Goal: Transaction & Acquisition: Purchase product/service

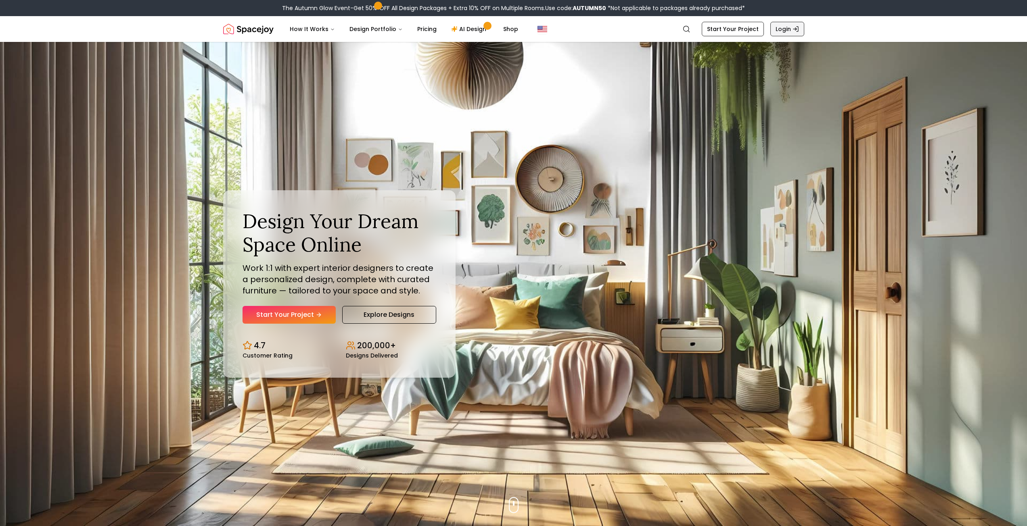
click at [801, 32] on link "Login" at bounding box center [787, 29] width 34 height 15
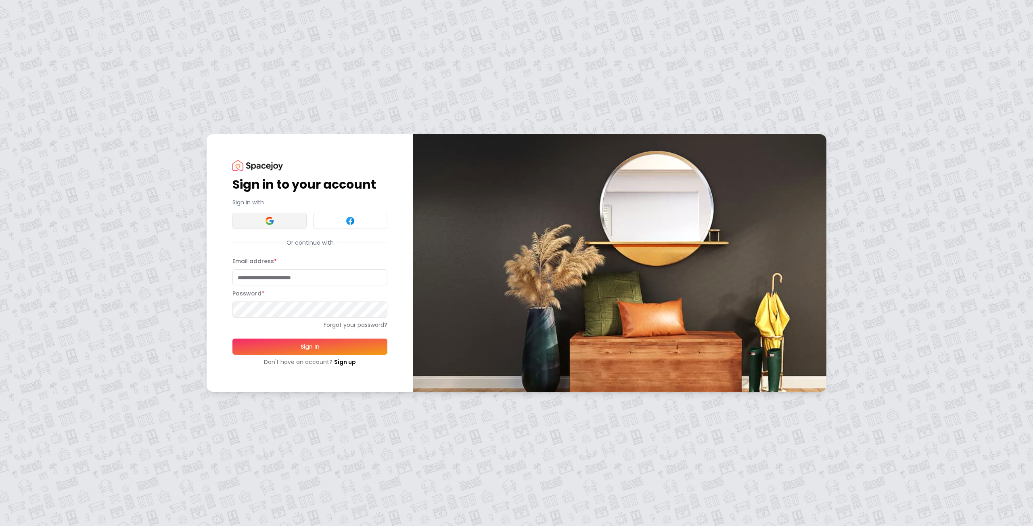
click at [278, 226] on button at bounding box center [269, 221] width 74 height 16
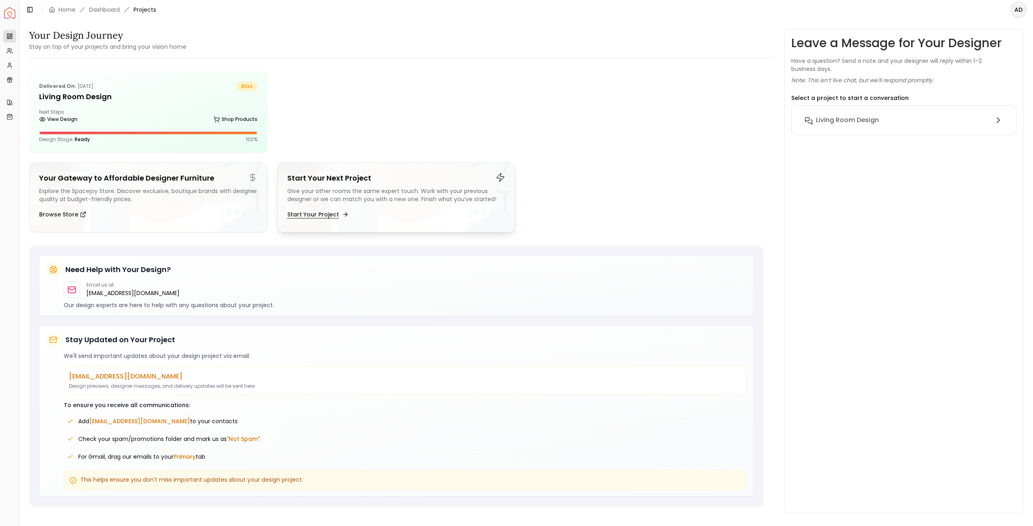
click at [340, 210] on button "Start Your Project" at bounding box center [317, 215] width 60 height 16
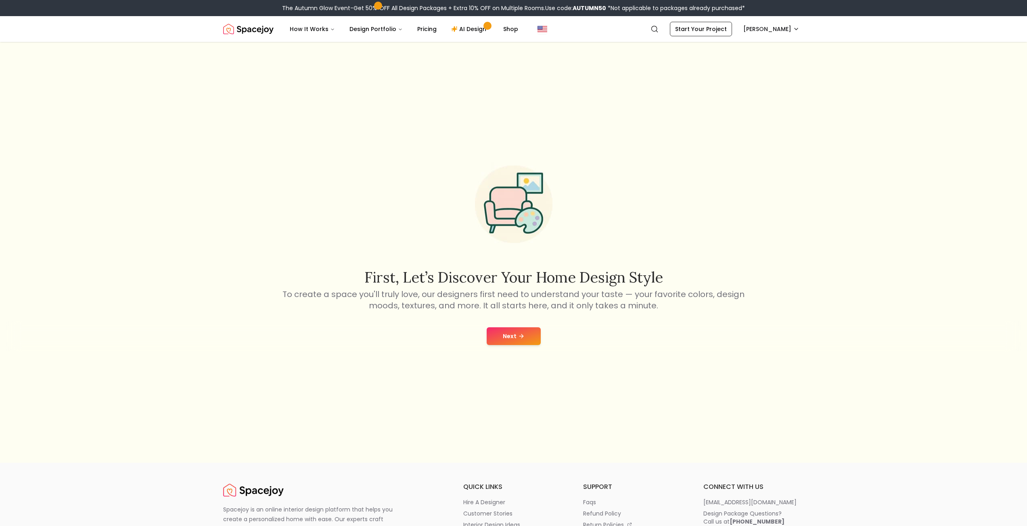
click at [517, 330] on button "Next" at bounding box center [513, 337] width 54 height 18
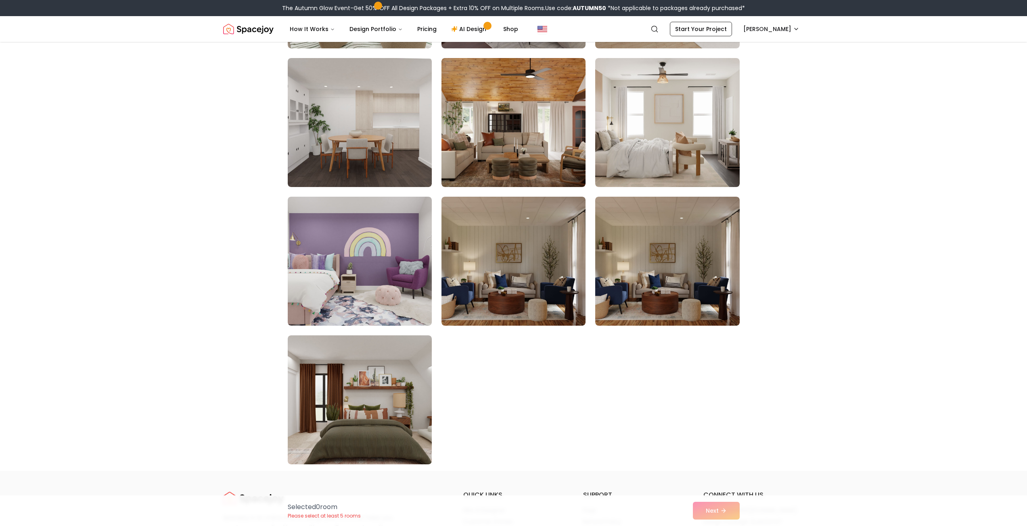
scroll to position [4357, 0]
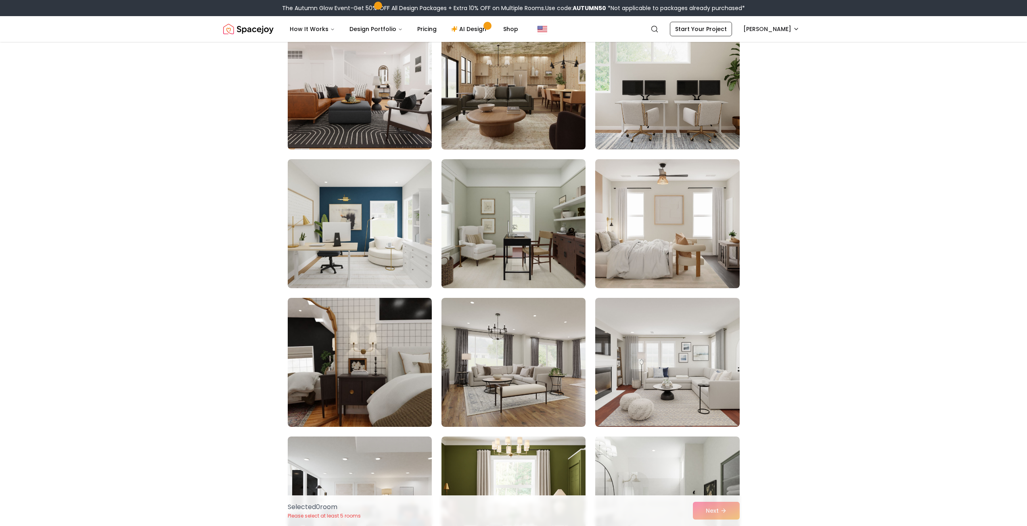
drag, startPoint x: 261, startPoint y: 355, endPoint x: 260, endPoint y: 192, distance: 163.4
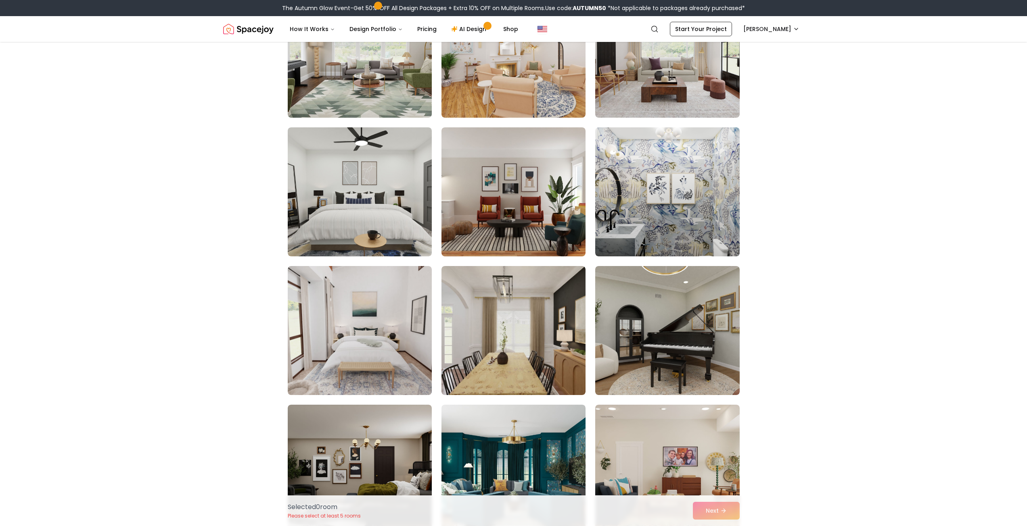
scroll to position [237, 0]
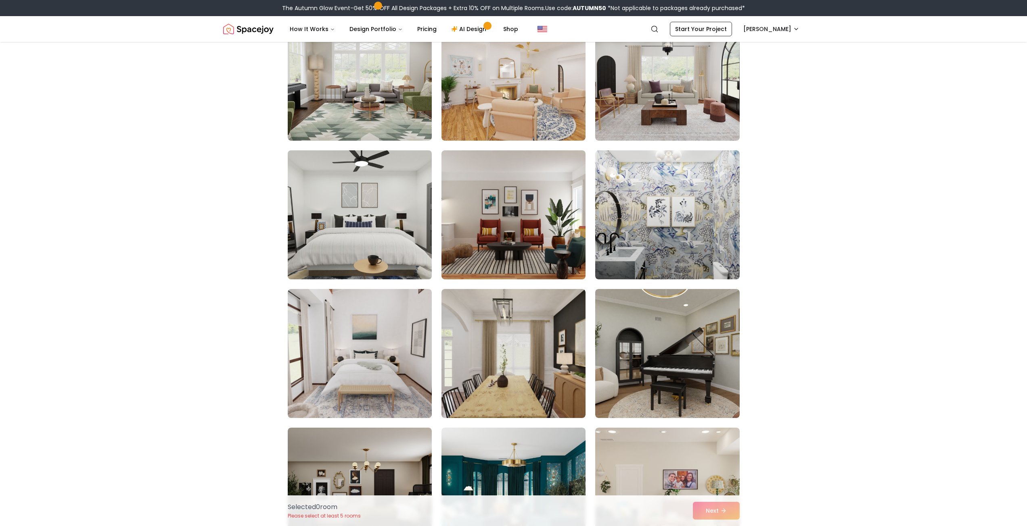
click at [331, 205] on img at bounding box center [359, 215] width 151 height 136
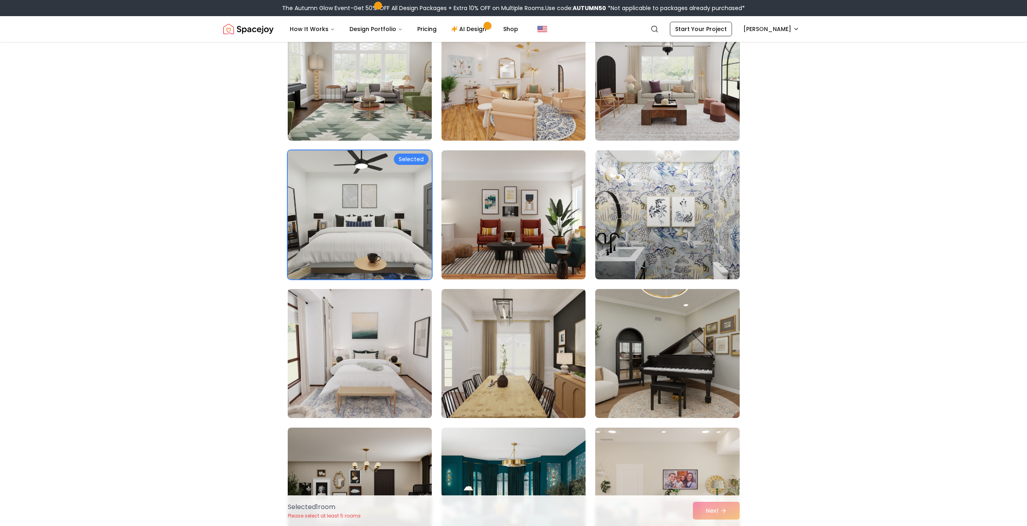
click at [374, 307] on img at bounding box center [359, 354] width 151 height 136
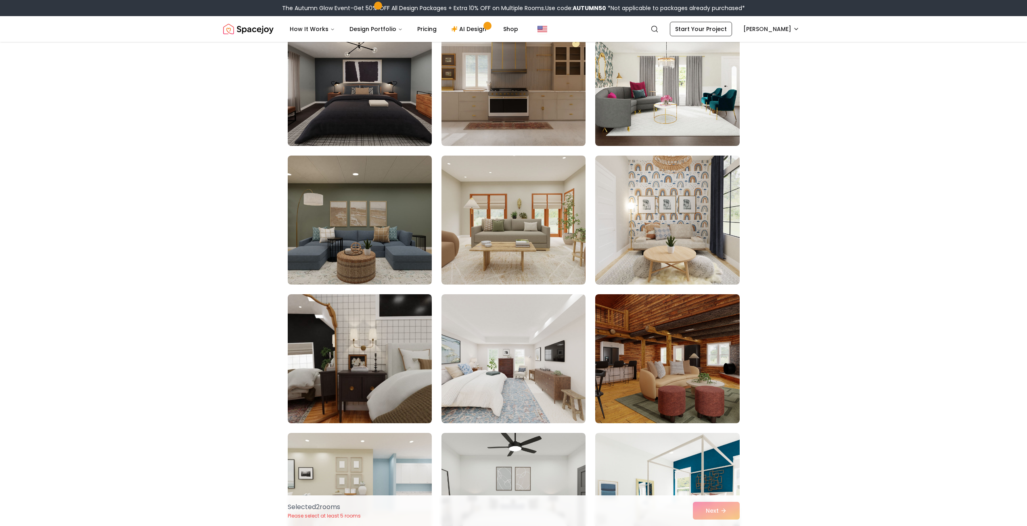
scroll to position [3343, 0]
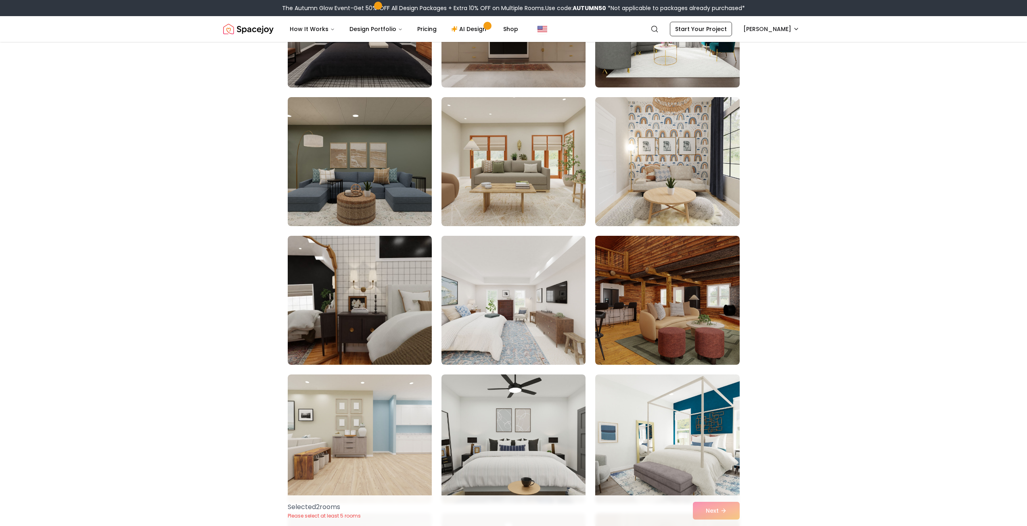
click at [574, 318] on img at bounding box center [513, 301] width 151 height 136
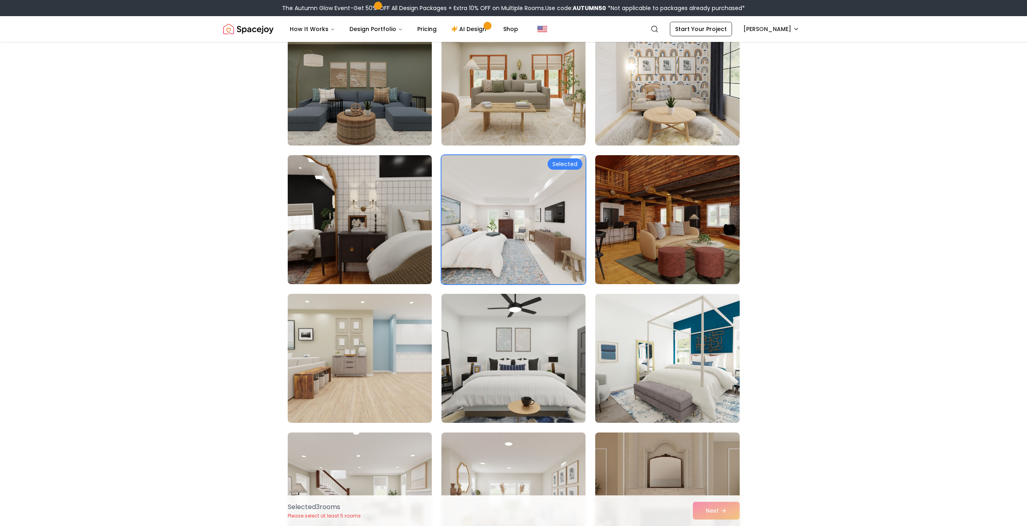
scroll to position [3464, 0]
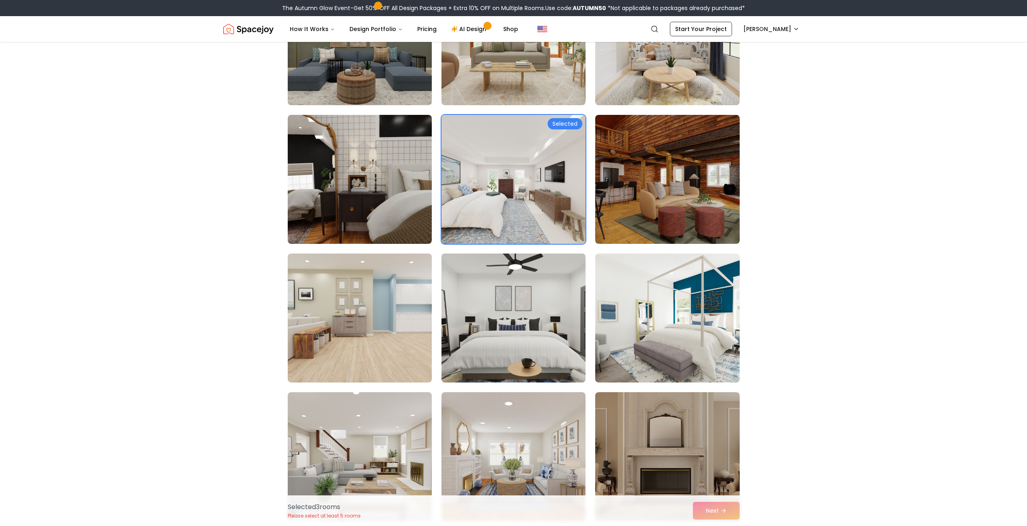
click at [580, 309] on img at bounding box center [513, 319] width 151 height 136
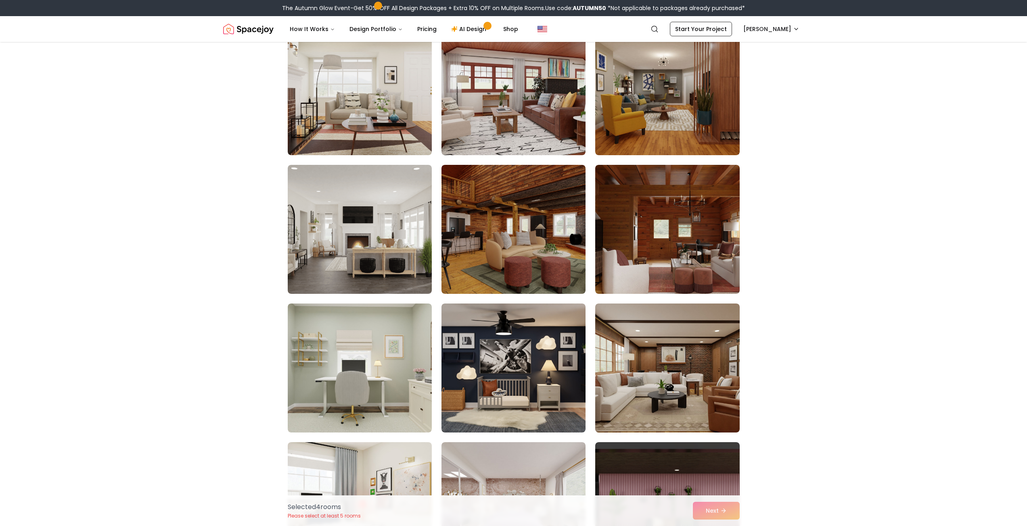
scroll to position [0, 0]
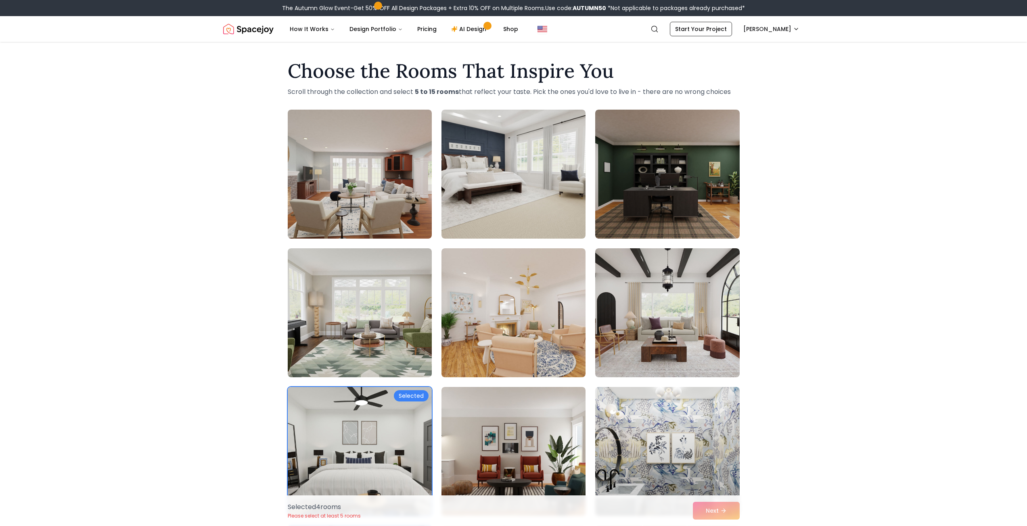
drag, startPoint x: 774, startPoint y: 360, endPoint x: 807, endPoint y: 183, distance: 180.2
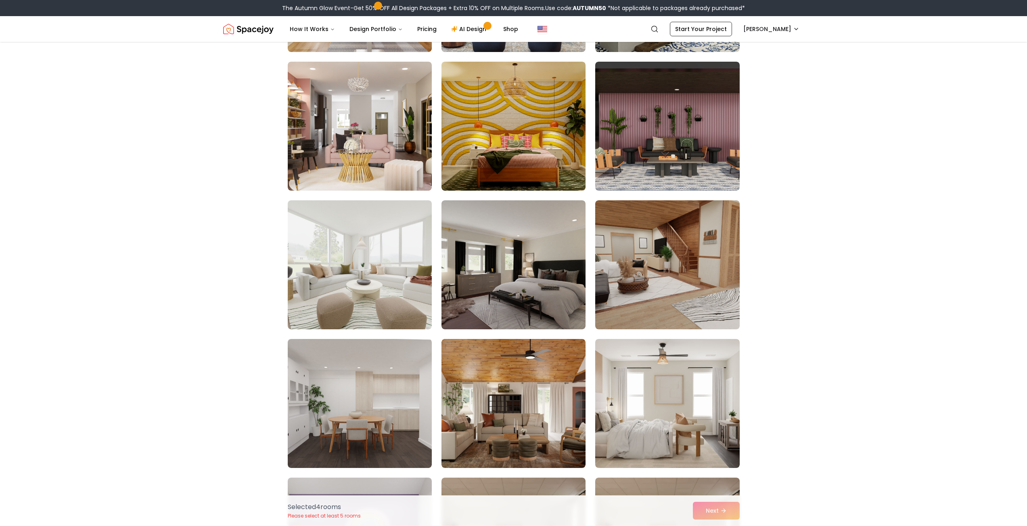
scroll to position [4074, 0]
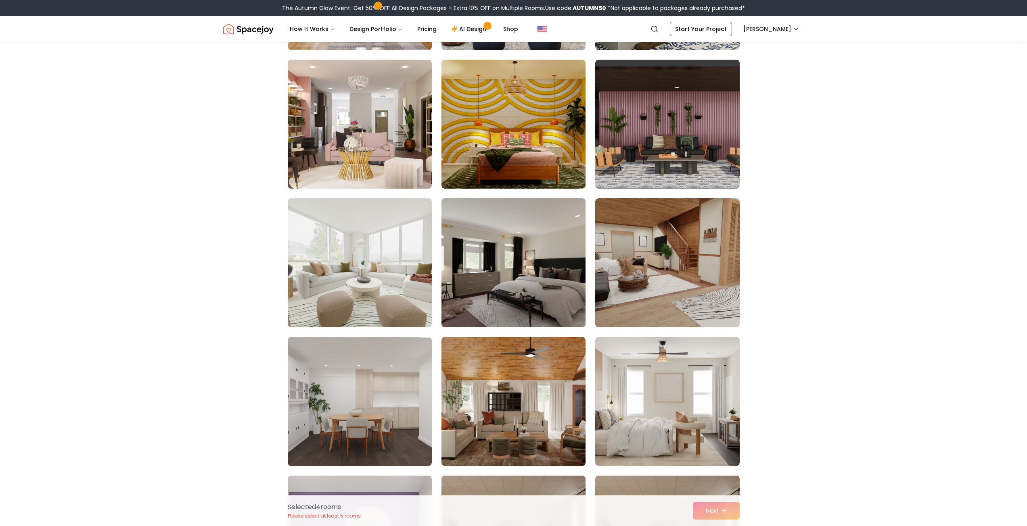
click at [553, 284] on img at bounding box center [513, 263] width 151 height 136
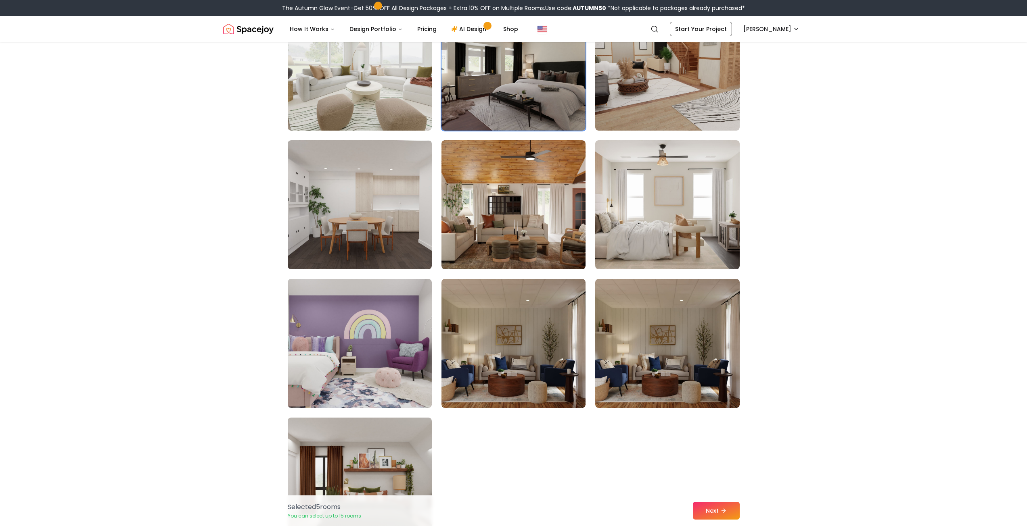
scroll to position [4276, 0]
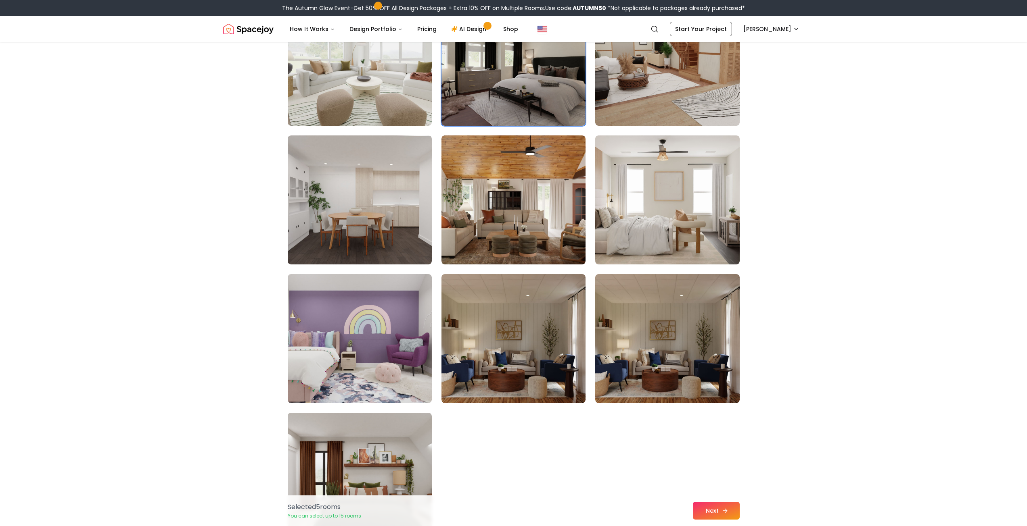
click at [720, 511] on button "Next" at bounding box center [716, 511] width 47 height 18
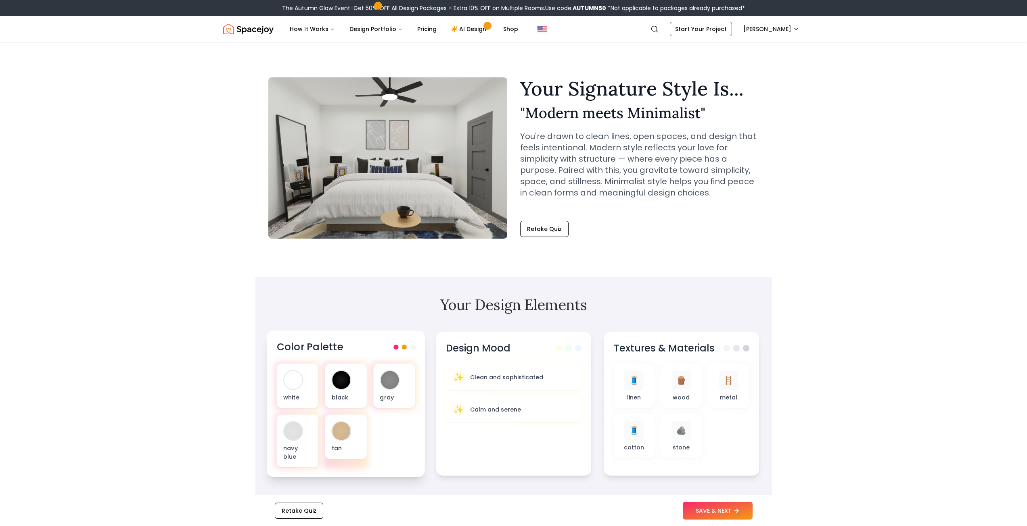
click at [400, 347] on div at bounding box center [403, 347] width 21 height 5
click at [557, 232] on button "Retake Quiz" at bounding box center [544, 229] width 48 height 16
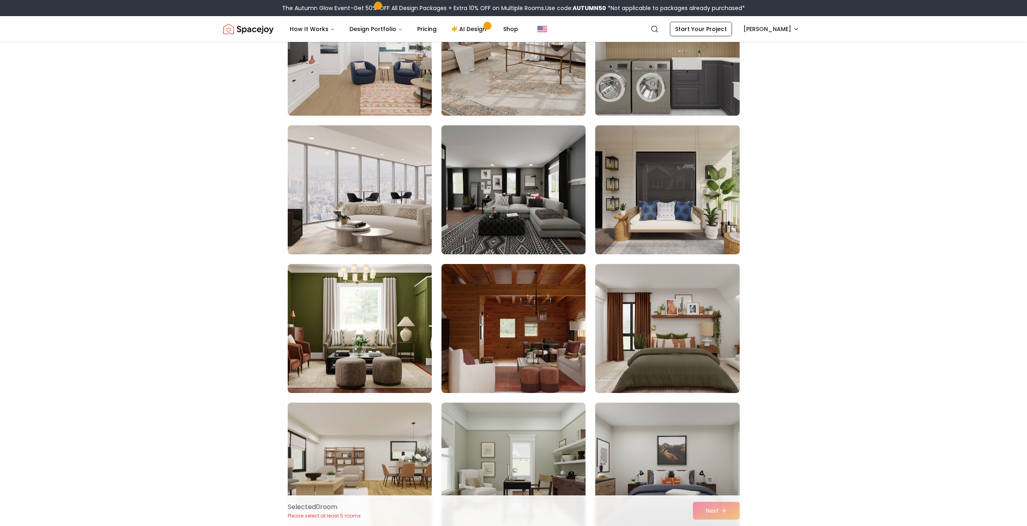
scroll to position [1654, 0]
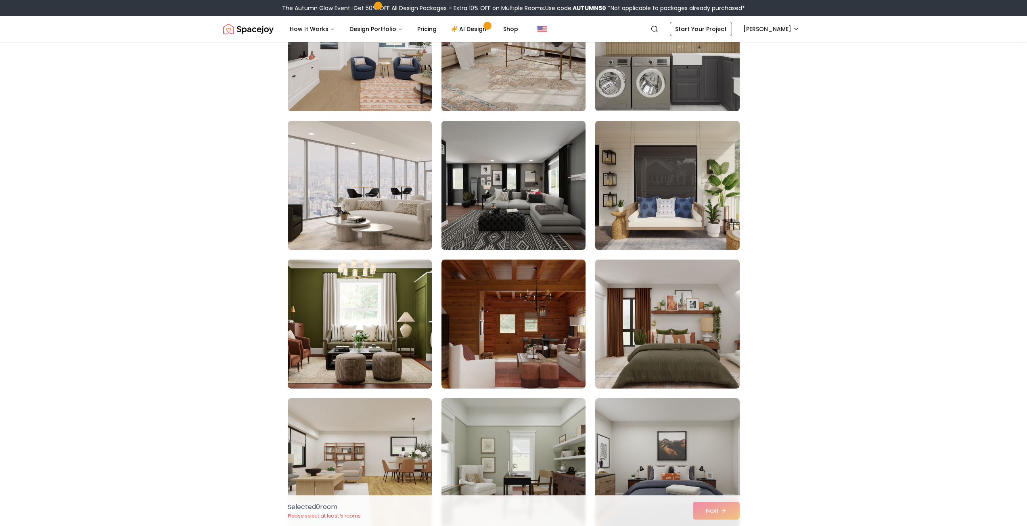
click at [720, 197] on img at bounding box center [666, 186] width 151 height 136
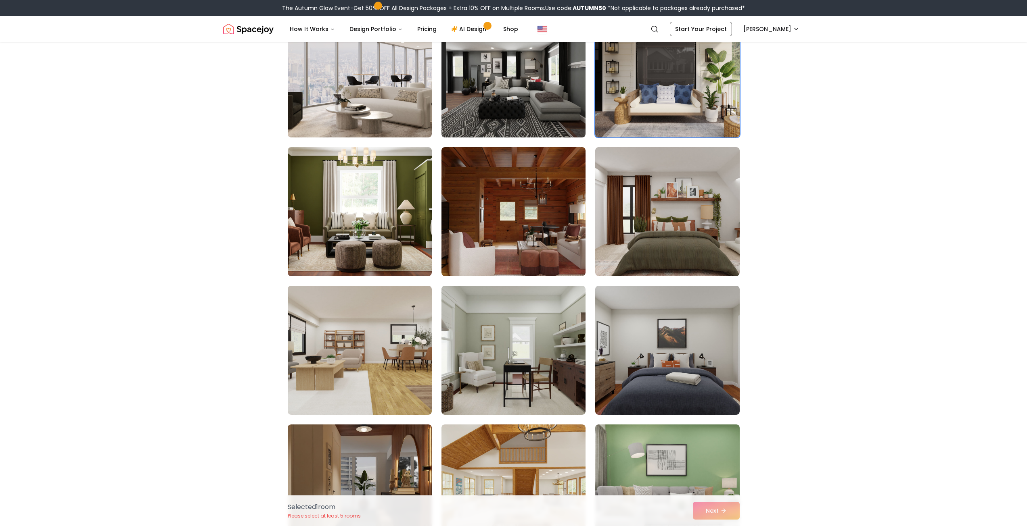
scroll to position [1775, 0]
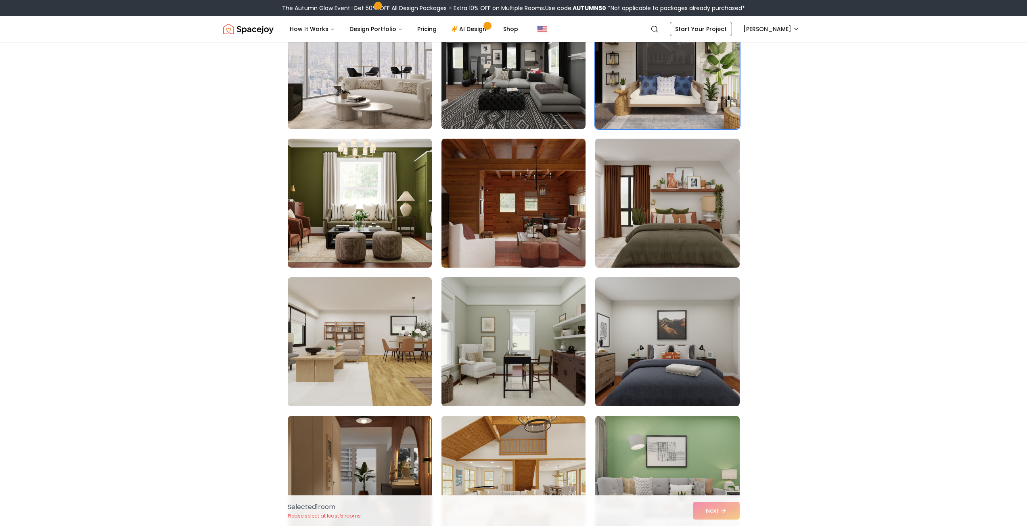
click at [726, 254] on img at bounding box center [666, 204] width 151 height 136
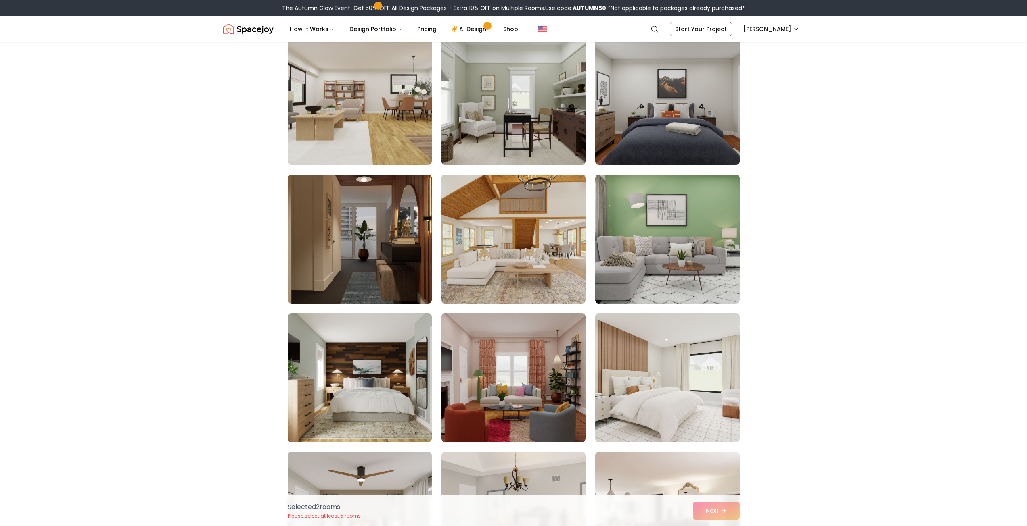
scroll to position [2017, 0]
click at [376, 352] on img at bounding box center [359, 378] width 151 height 136
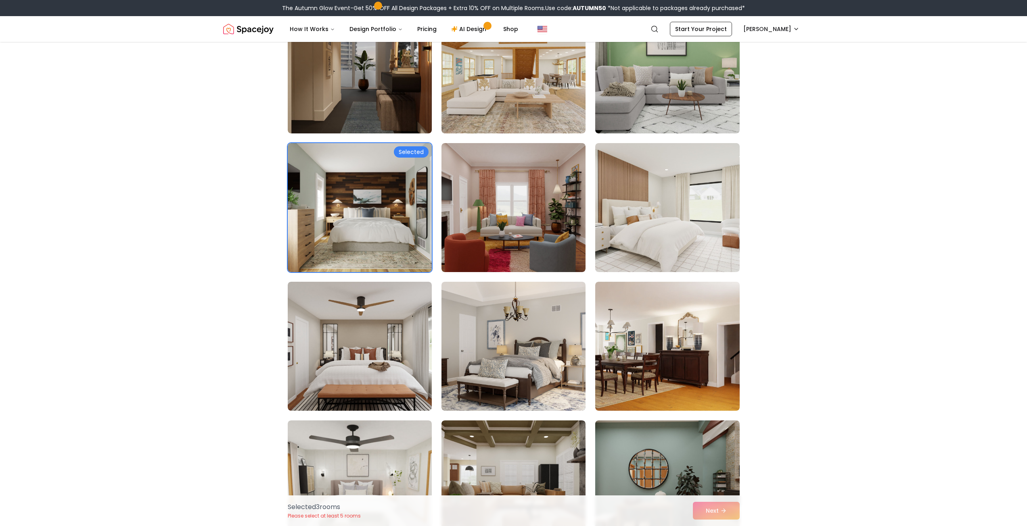
scroll to position [2259, 0]
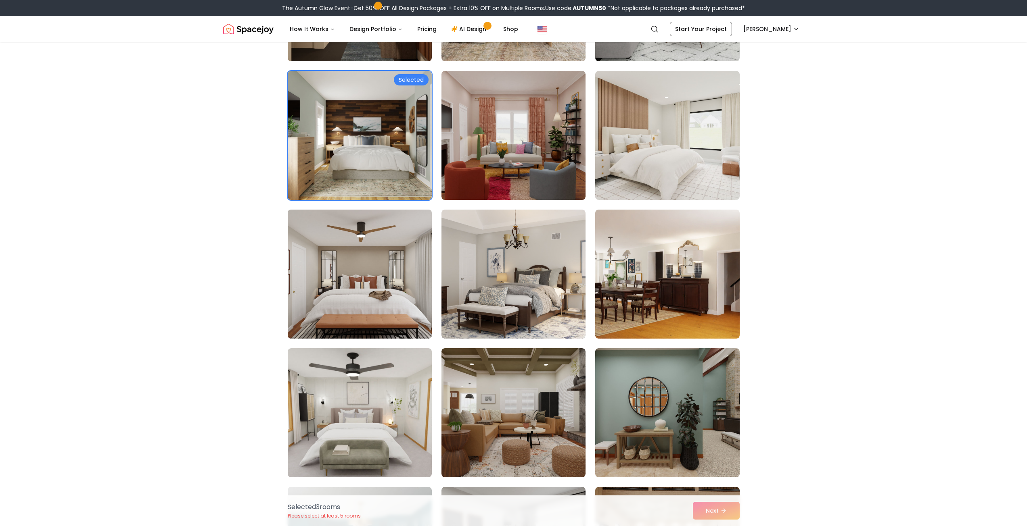
click at [299, 306] on img at bounding box center [359, 275] width 151 height 136
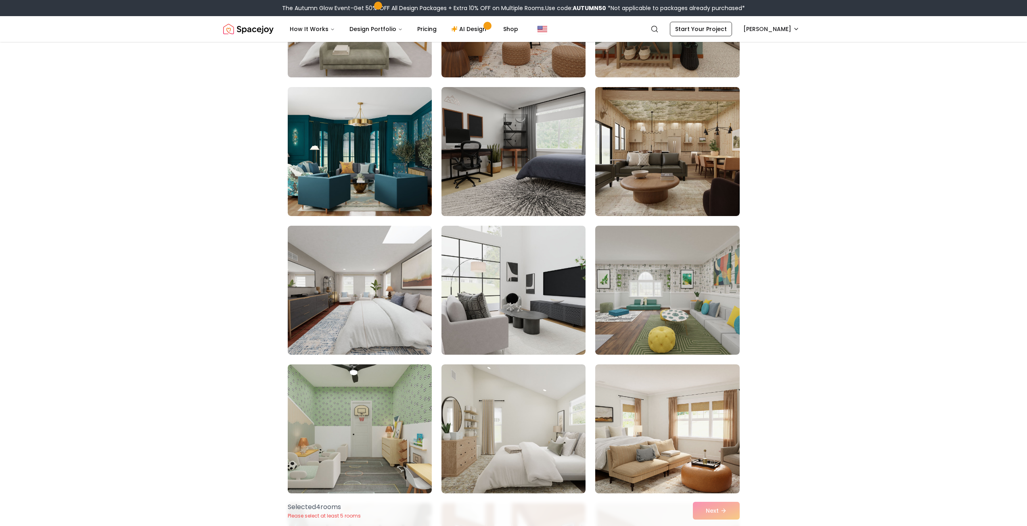
scroll to position [2662, 0]
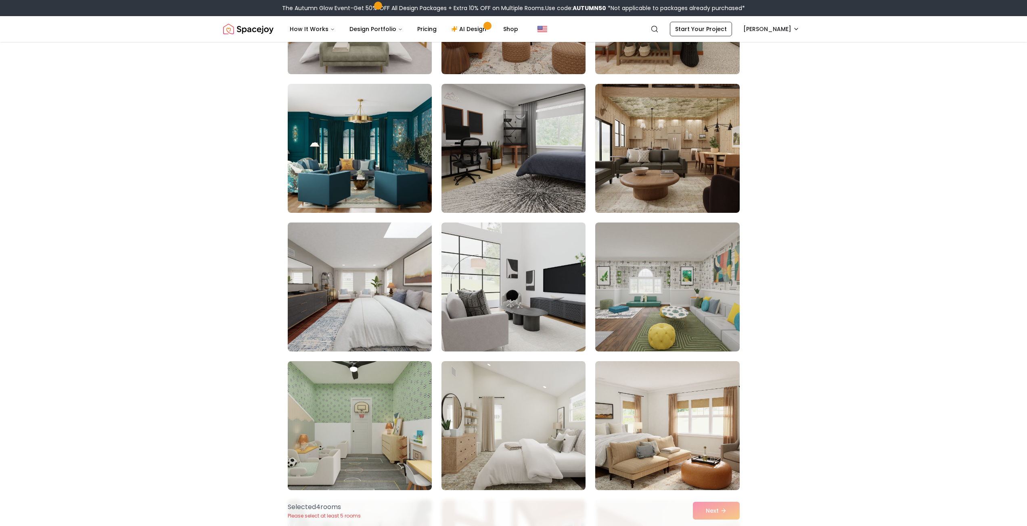
click at [319, 317] on img at bounding box center [359, 287] width 151 height 136
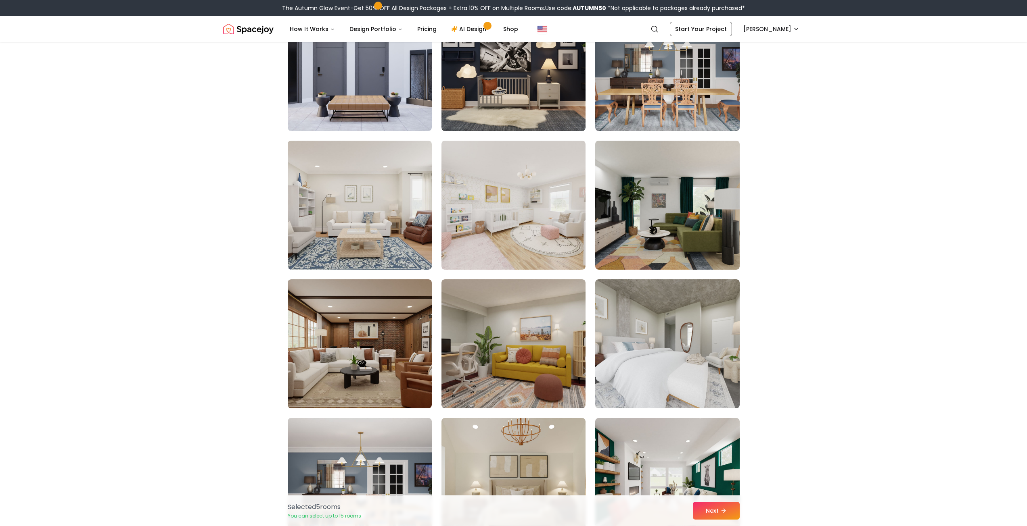
scroll to position [3631, 0]
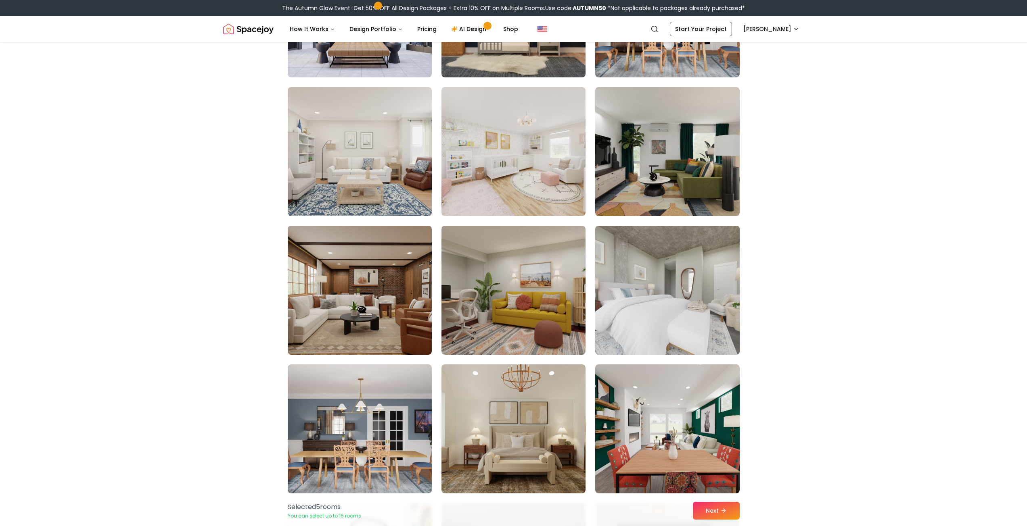
click at [616, 302] on img at bounding box center [666, 291] width 151 height 136
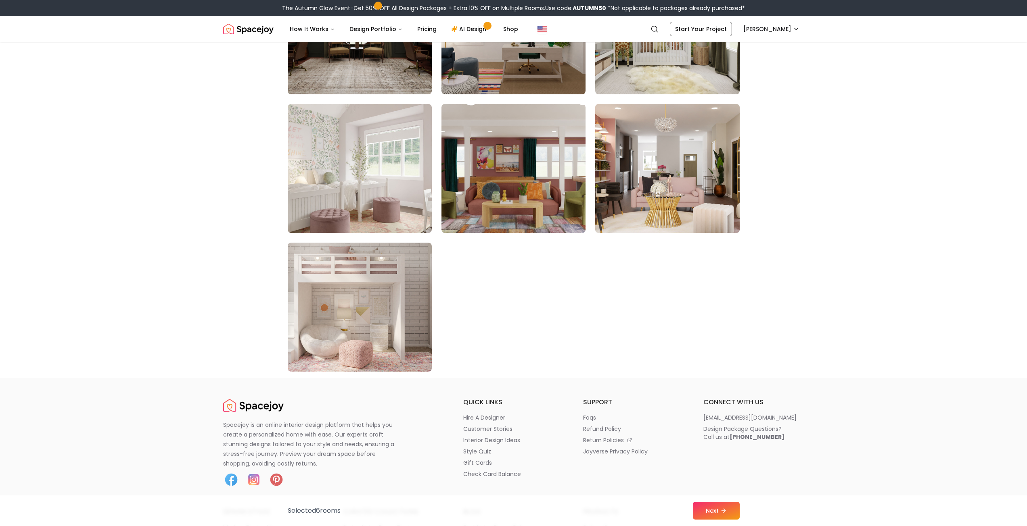
scroll to position [4478, 0]
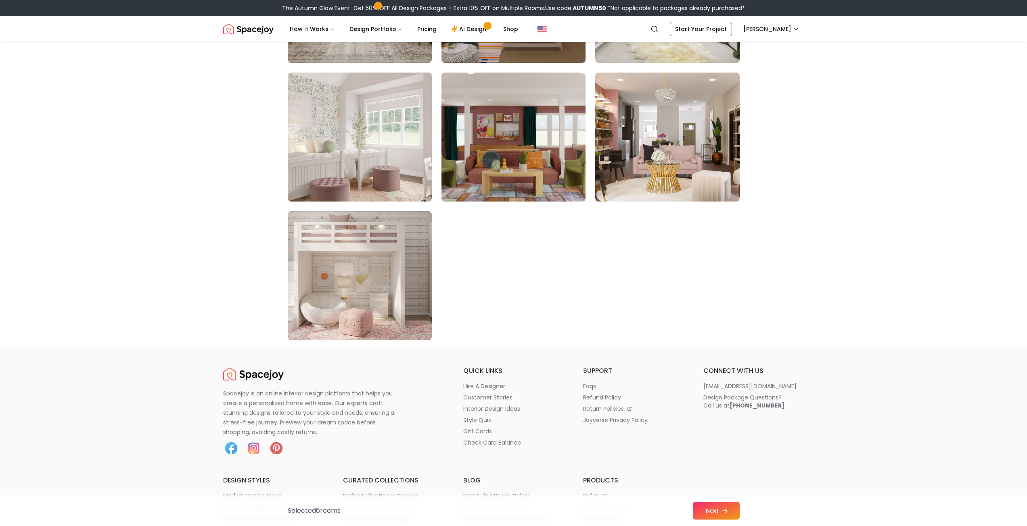
click at [712, 507] on button "Next" at bounding box center [716, 511] width 47 height 18
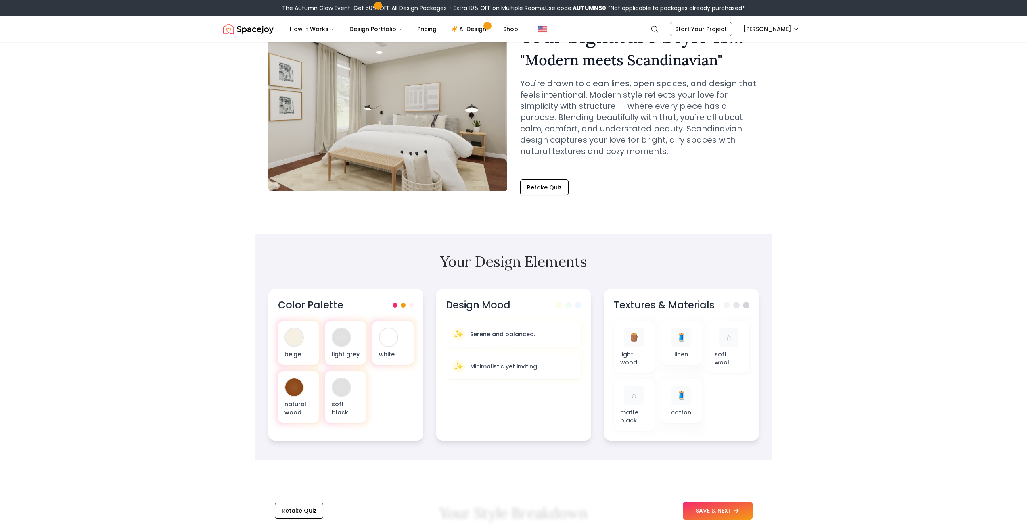
scroll to position [81, 0]
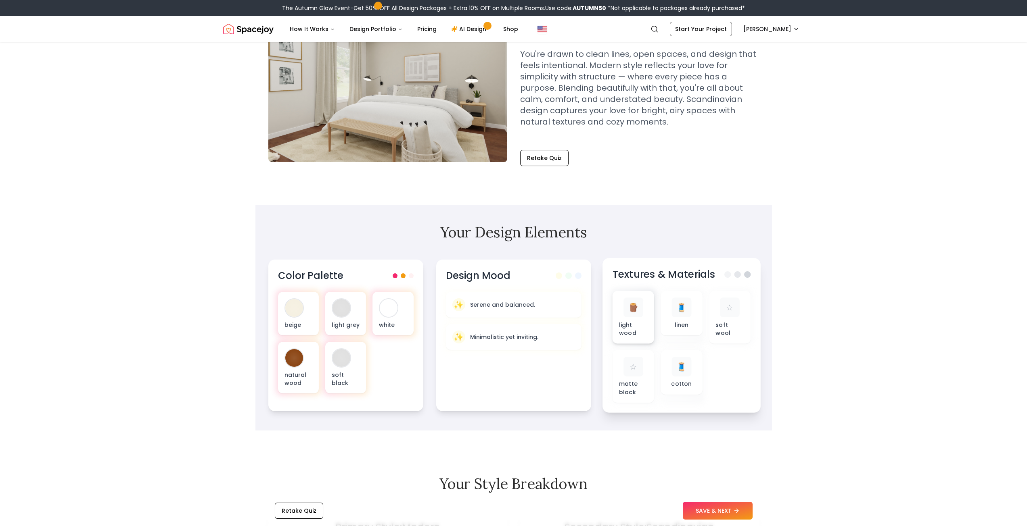
click at [637, 315] on div "🪵" at bounding box center [633, 308] width 20 height 20
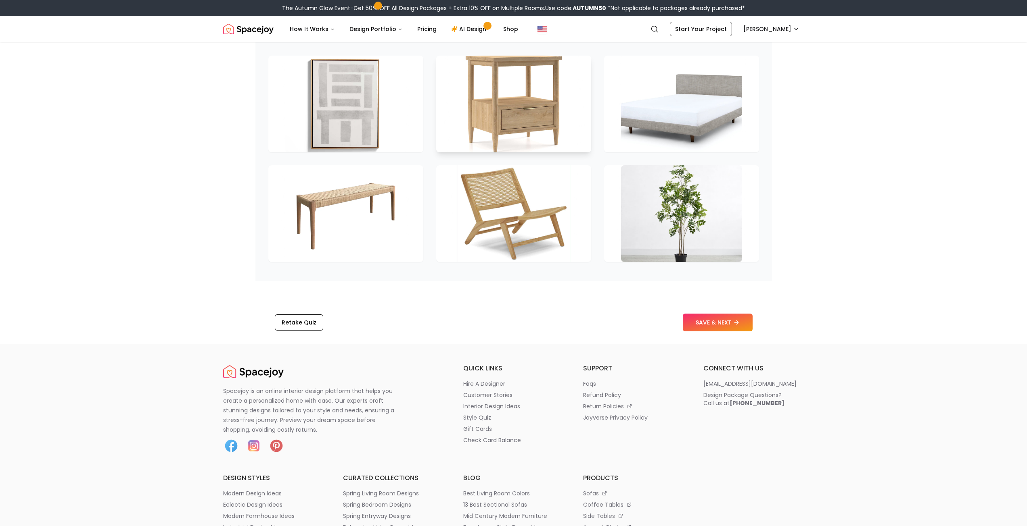
scroll to position [1170, 0]
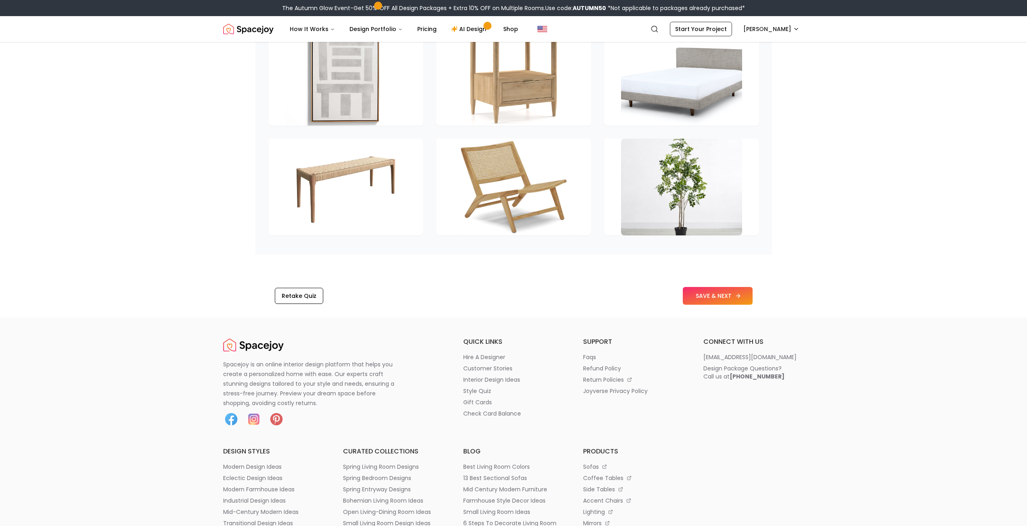
click at [714, 294] on button "SAVE & NEXT" at bounding box center [718, 296] width 70 height 18
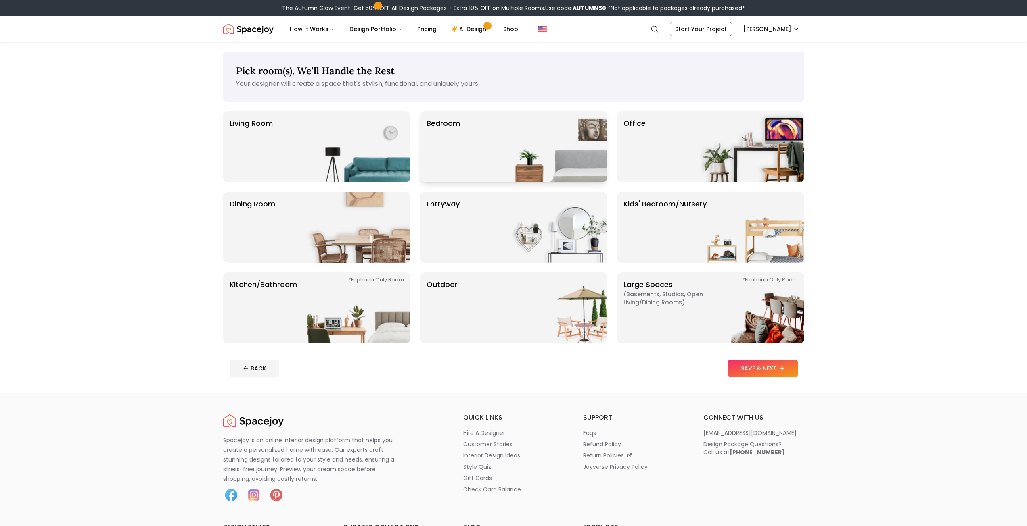
click at [545, 142] on img at bounding box center [555, 146] width 103 height 71
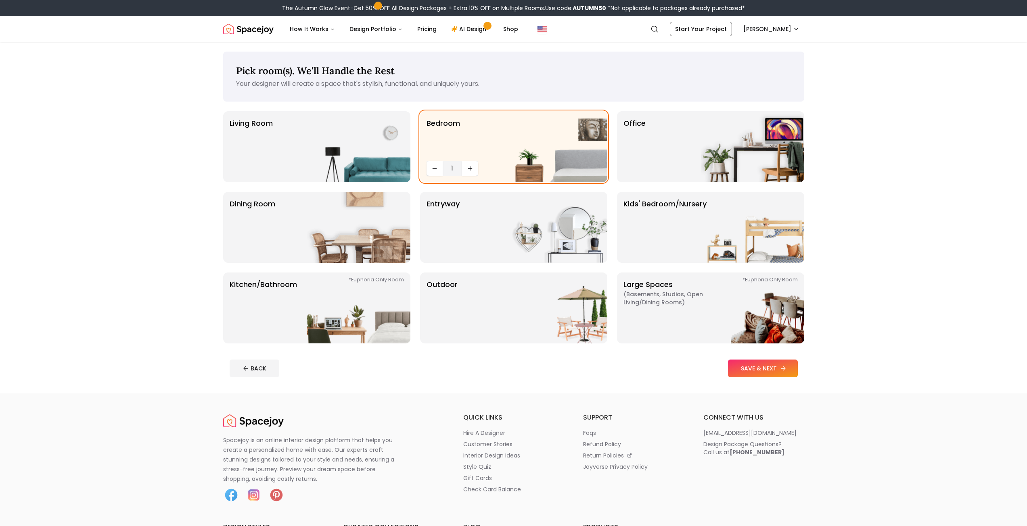
click at [747, 369] on button "SAVE & NEXT" at bounding box center [763, 369] width 70 height 18
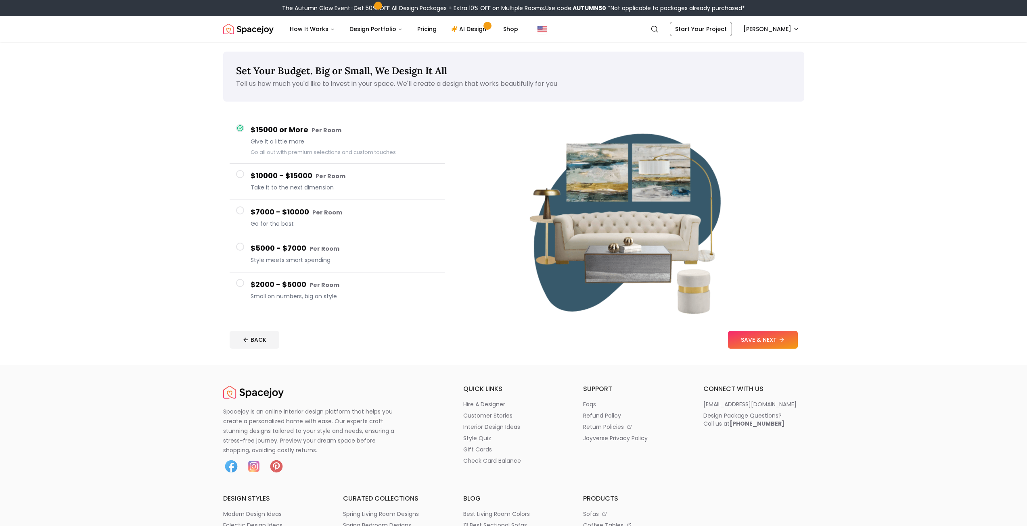
click at [246, 288] on button "$2000 - $5000 Per Room Small on numbers, big on style" at bounding box center [337, 291] width 215 height 36
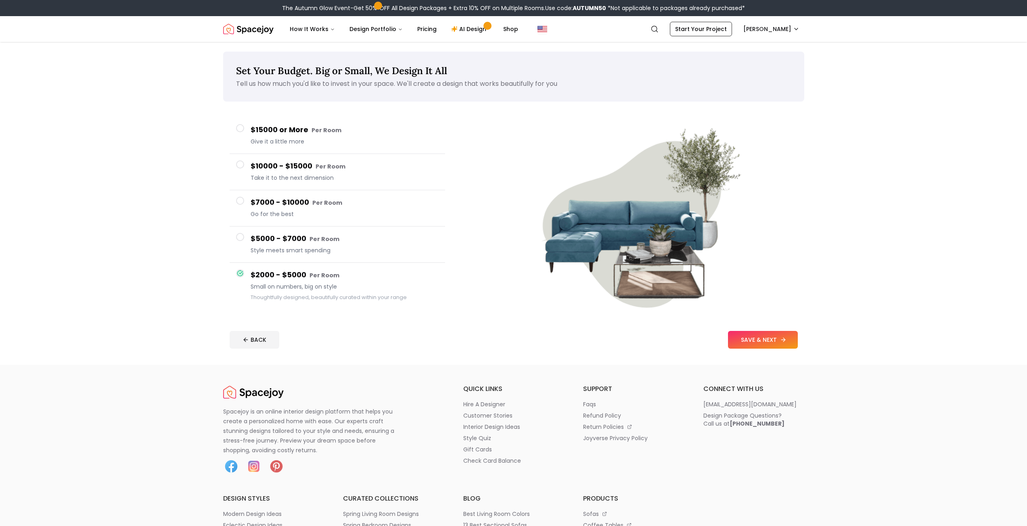
click at [762, 340] on button "SAVE & NEXT" at bounding box center [763, 340] width 70 height 18
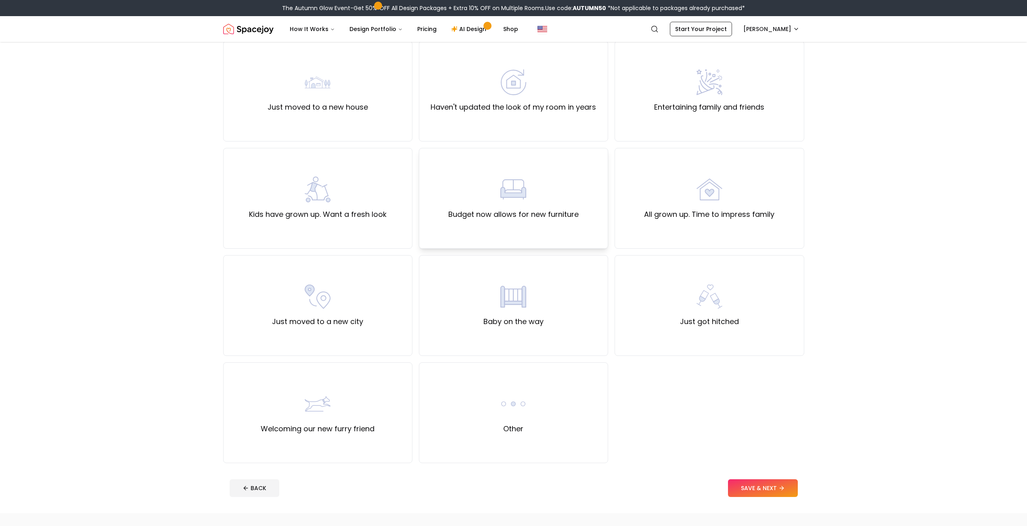
scroll to position [81, 0]
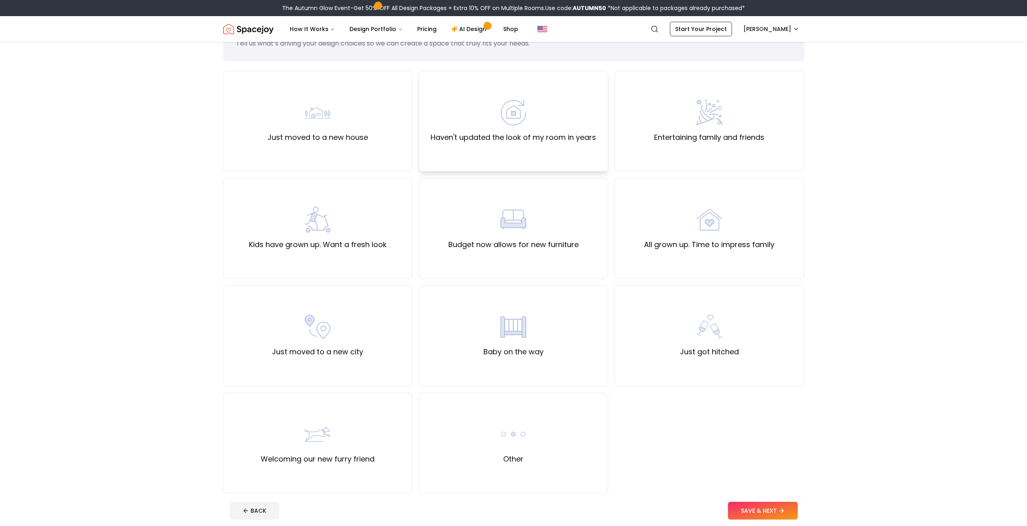
click at [563, 144] on div "Haven't updated the look of my room in years" at bounding box center [513, 121] width 189 height 101
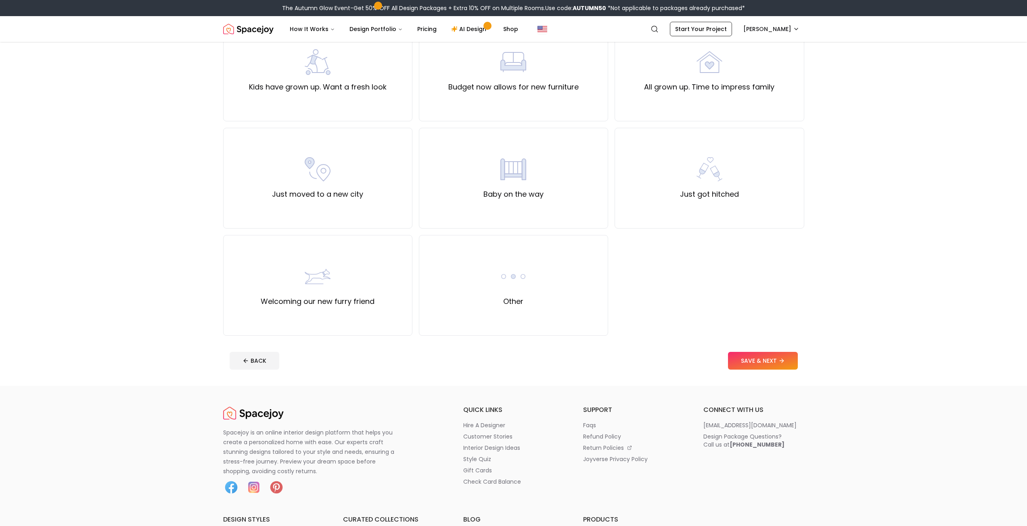
scroll to position [242, 0]
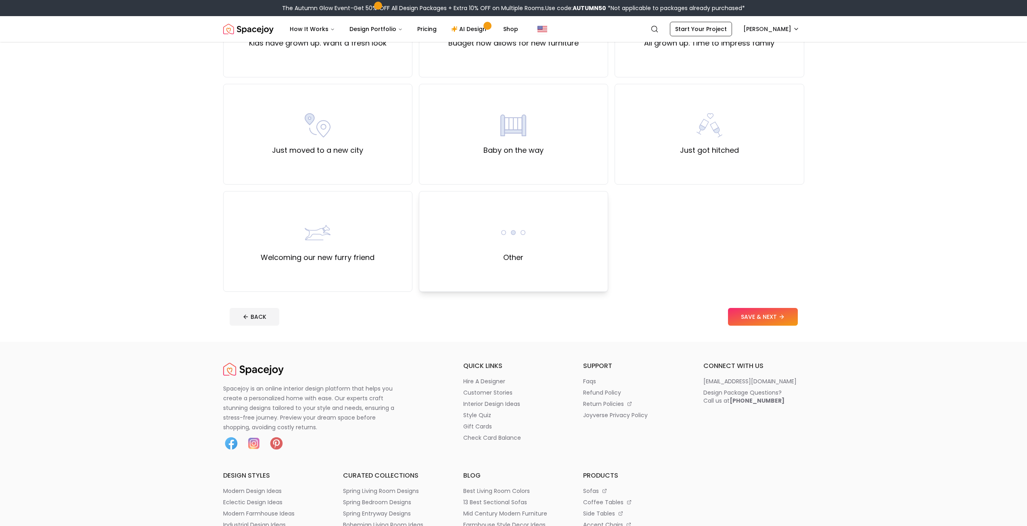
click at [588, 250] on div "Other" at bounding box center [513, 241] width 189 height 101
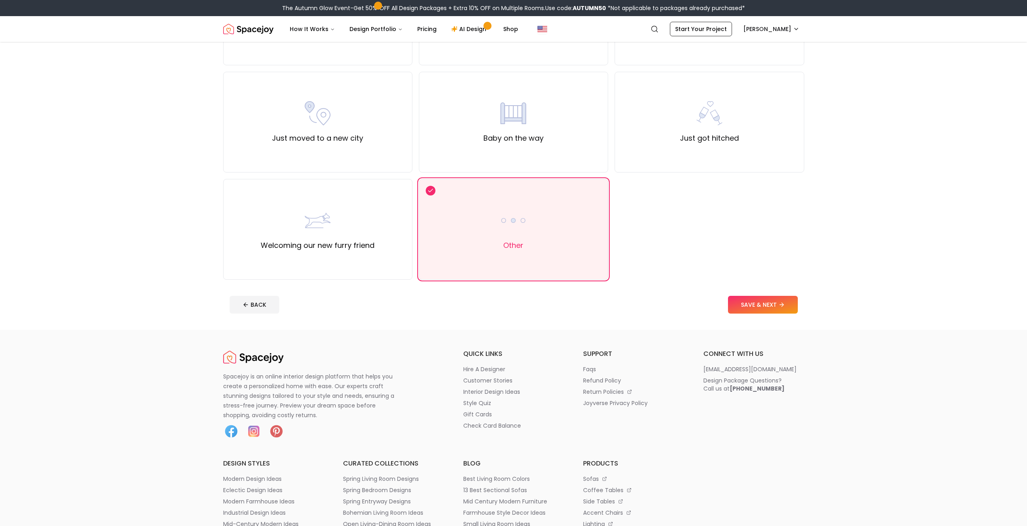
scroll to position [282, 0]
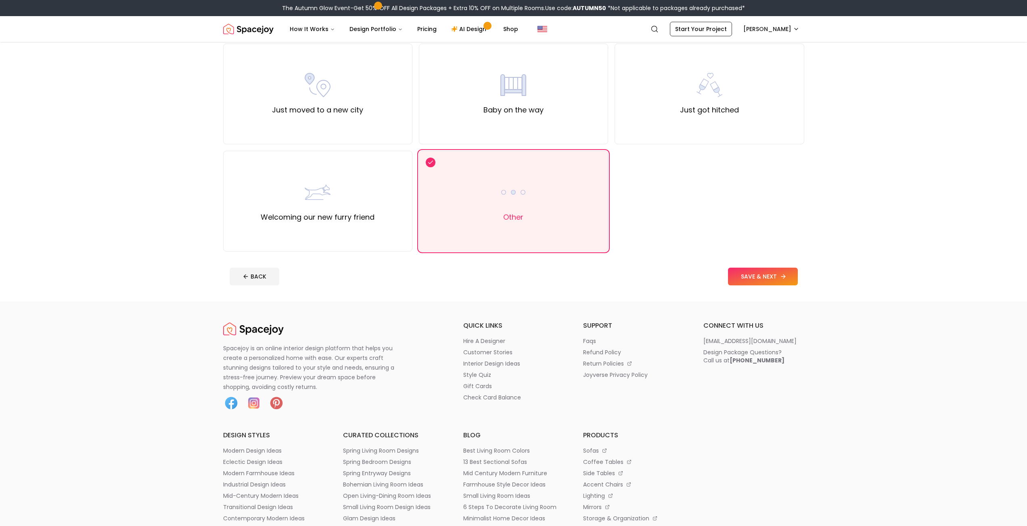
click at [762, 282] on button "SAVE & NEXT" at bounding box center [763, 277] width 70 height 18
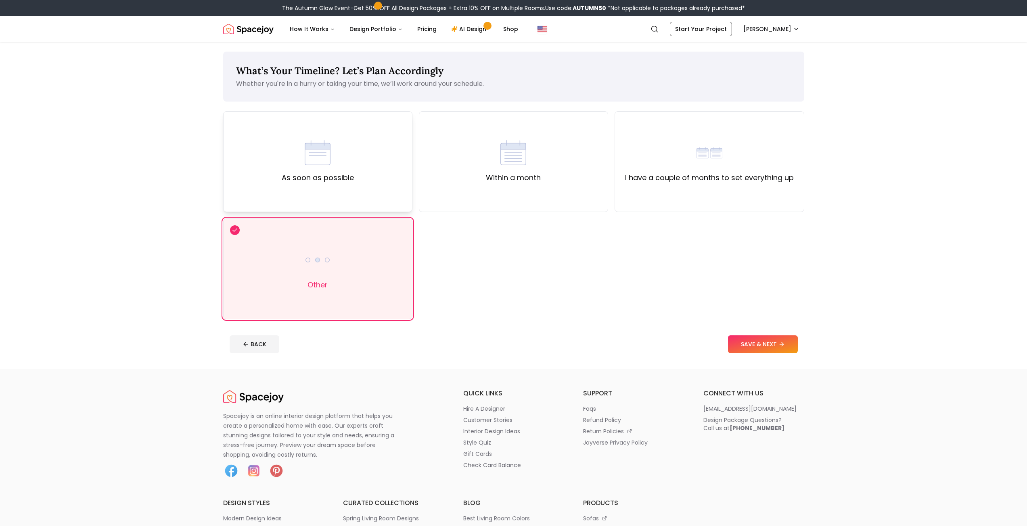
click at [395, 167] on div "As soon as possible" at bounding box center [317, 161] width 189 height 101
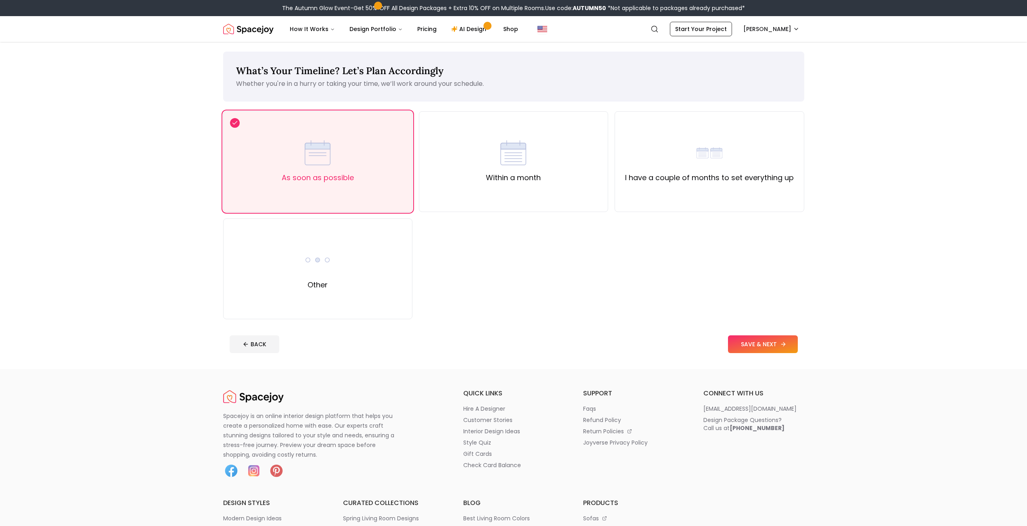
click at [766, 345] on button "SAVE & NEXT" at bounding box center [763, 345] width 70 height 18
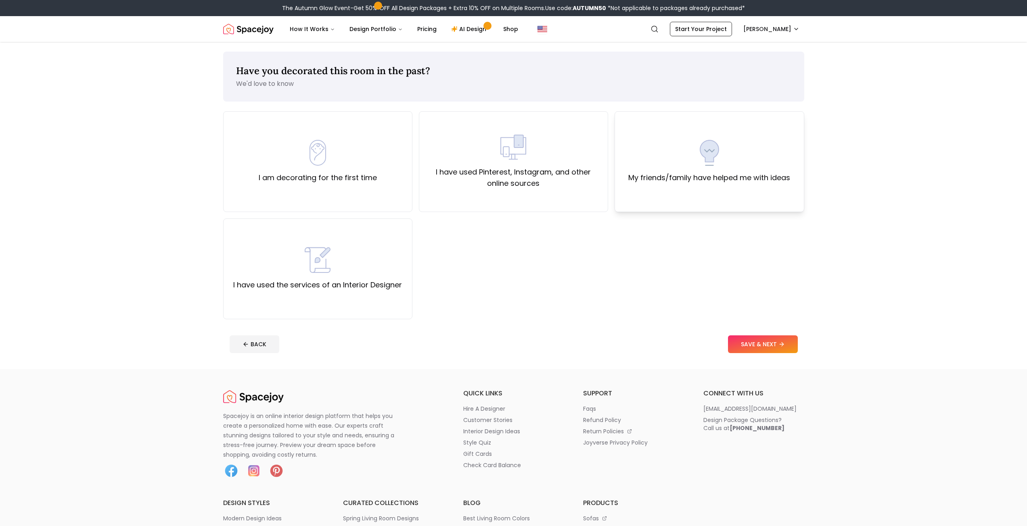
click at [631, 194] on div "My friends/family have helped me with ideas" at bounding box center [708, 161] width 189 height 101
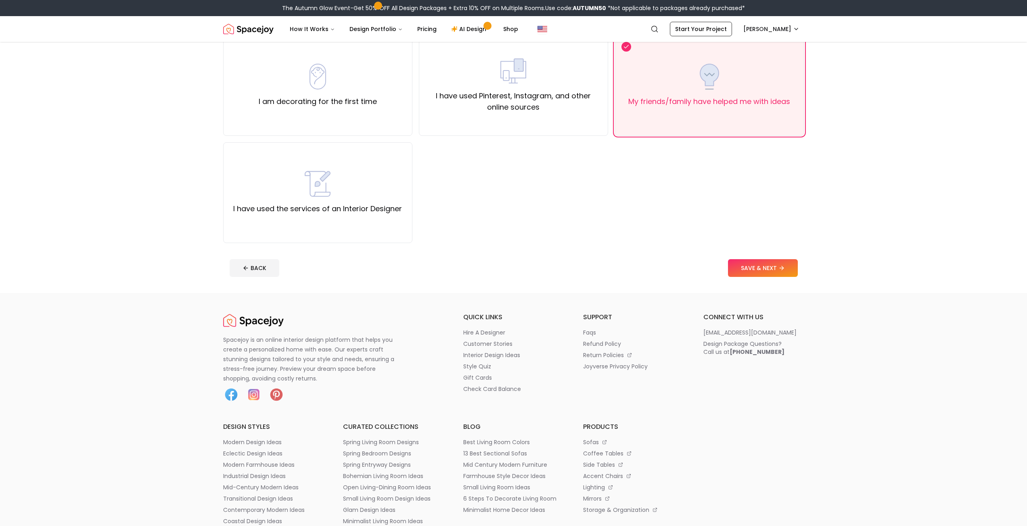
scroll to position [81, 0]
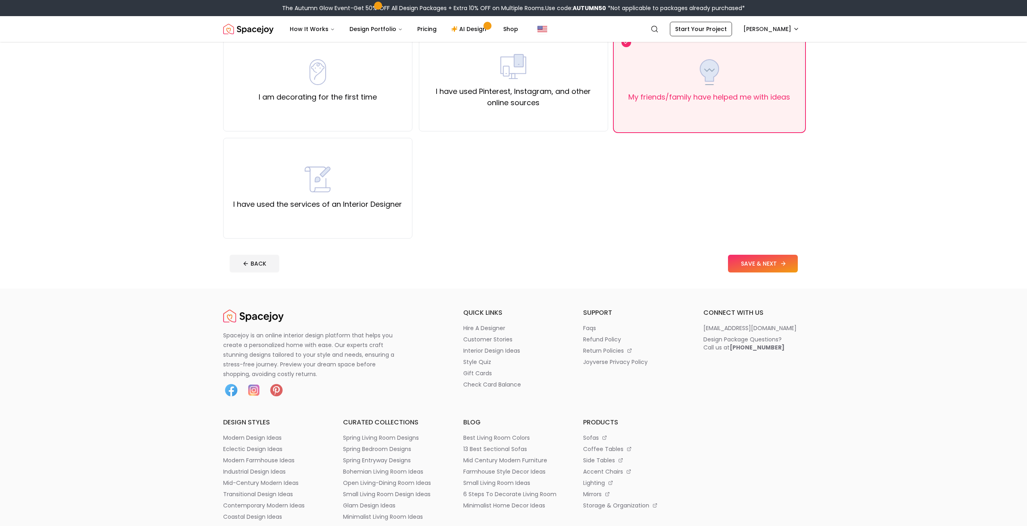
click at [757, 263] on button "SAVE & NEXT" at bounding box center [763, 264] width 70 height 18
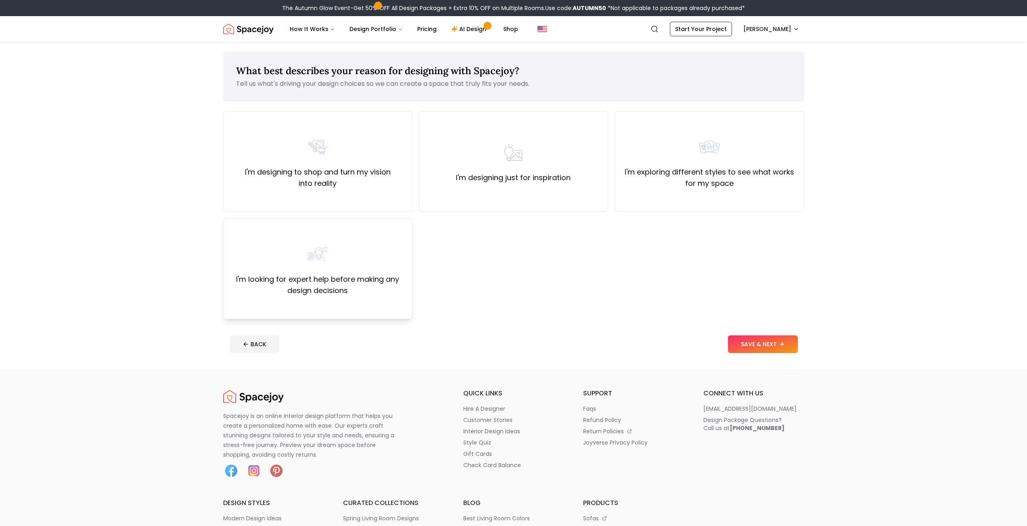
click at [394, 258] on div "I'm looking for expert help before making any design decisions" at bounding box center [317, 269] width 175 height 55
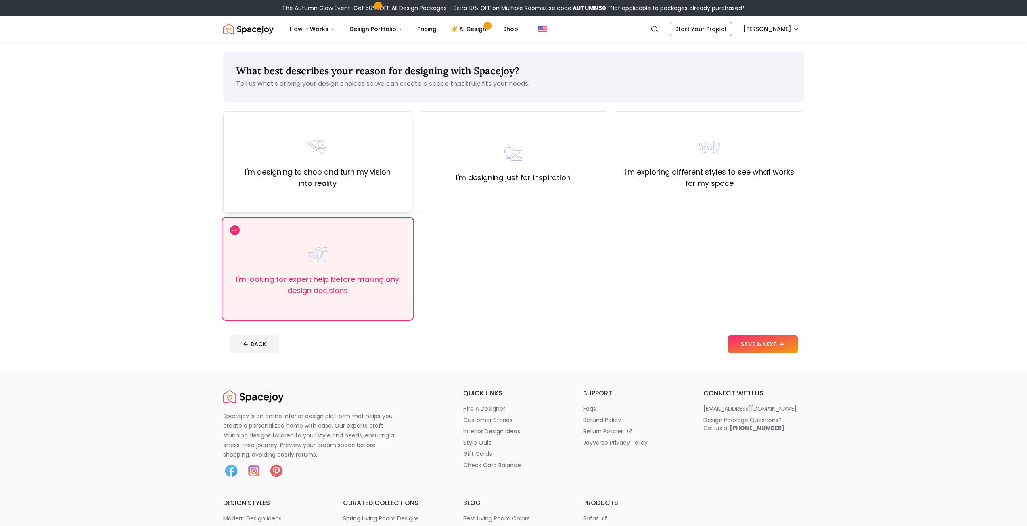
click at [371, 202] on div "I'm designing to shop and turn my vision into reality" at bounding box center [317, 161] width 189 height 101
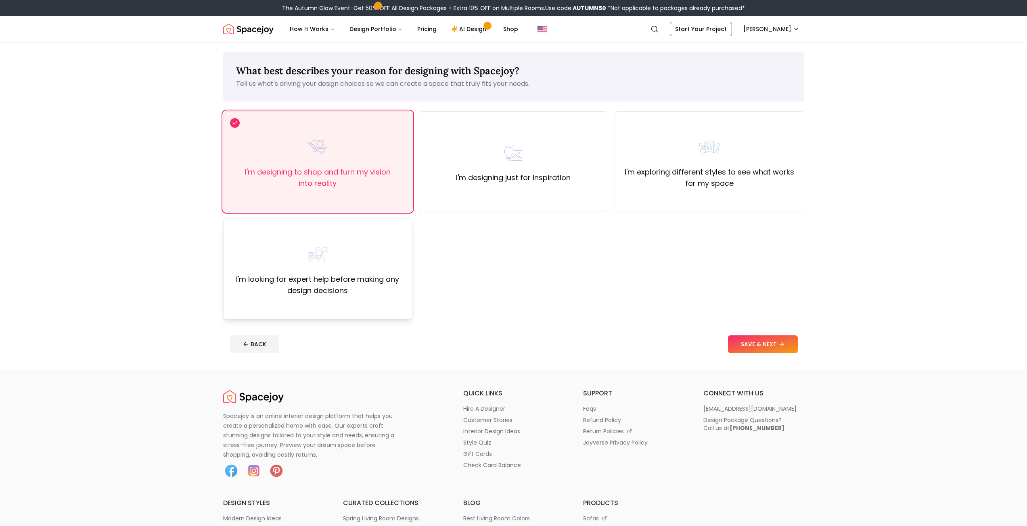
click at [382, 232] on div "I'm looking for expert help before making any design decisions" at bounding box center [317, 269] width 189 height 101
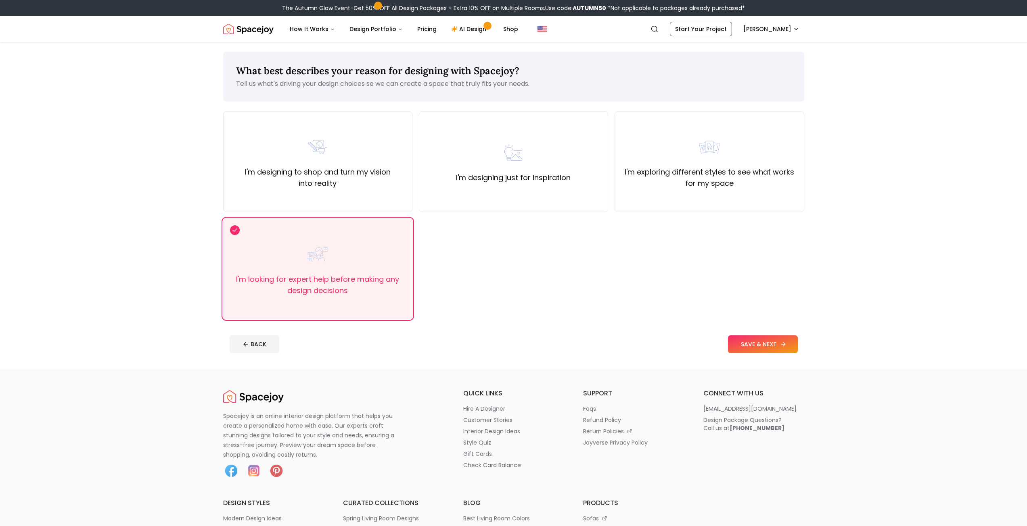
click at [737, 342] on button "SAVE & NEXT" at bounding box center [763, 345] width 70 height 18
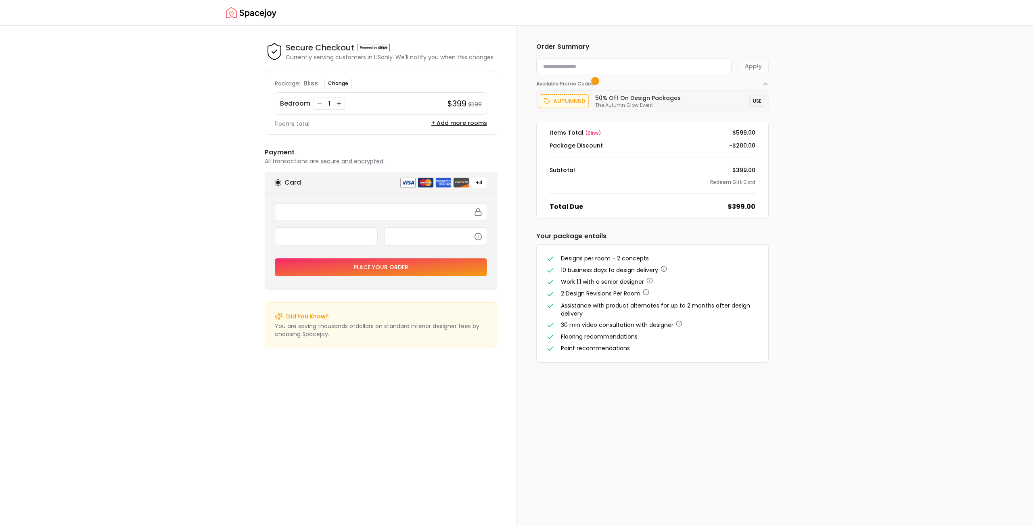
click at [757, 102] on button "USE" at bounding box center [757, 101] width 16 height 11
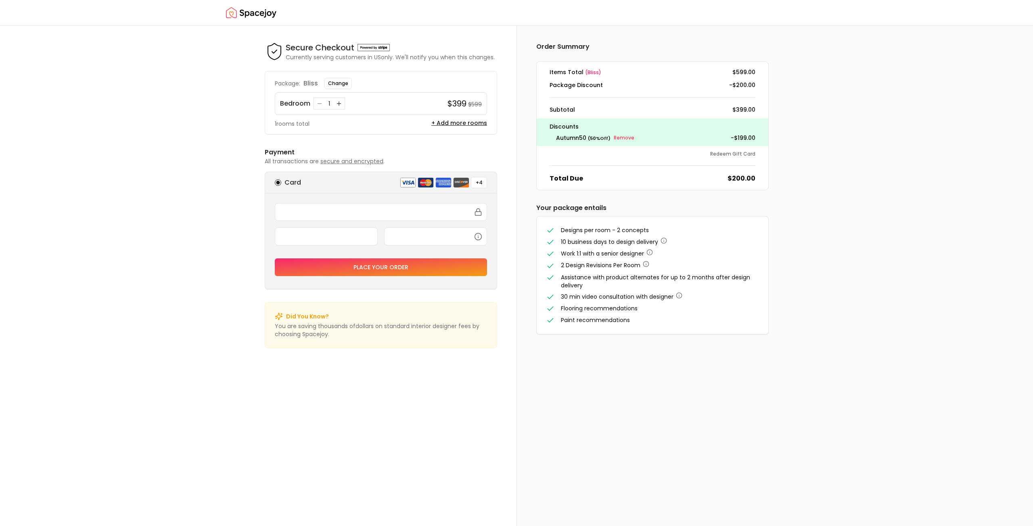
click at [405, 201] on div "Place your order" at bounding box center [381, 242] width 232 height 96
click at [408, 203] on div "Place your order" at bounding box center [381, 242] width 232 height 96
click at [409, 205] on div at bounding box center [381, 212] width 212 height 18
click at [413, 208] on div at bounding box center [381, 212] width 212 height 18
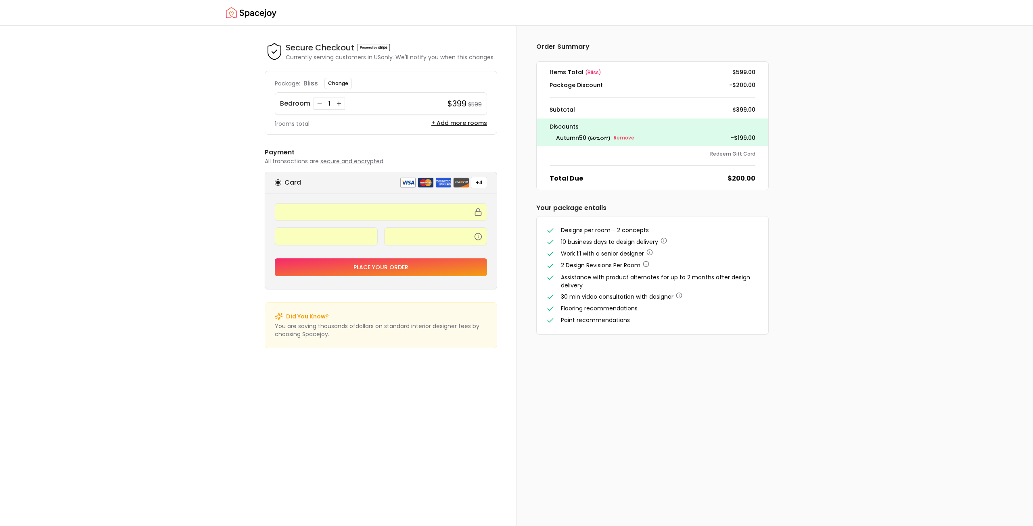
click at [420, 269] on button "Place your order" at bounding box center [381, 268] width 212 height 18
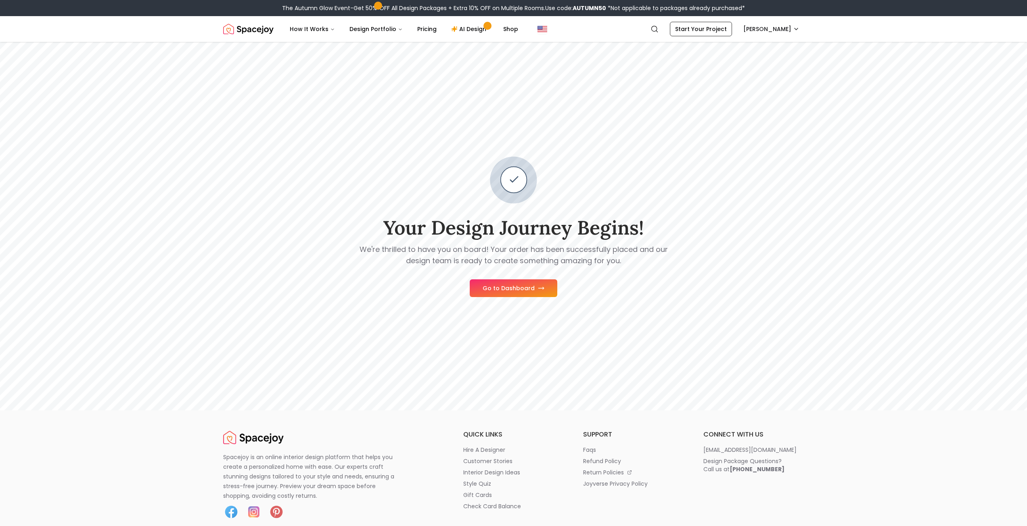
click at [498, 286] on button "Go to Dashboard" at bounding box center [514, 289] width 88 height 18
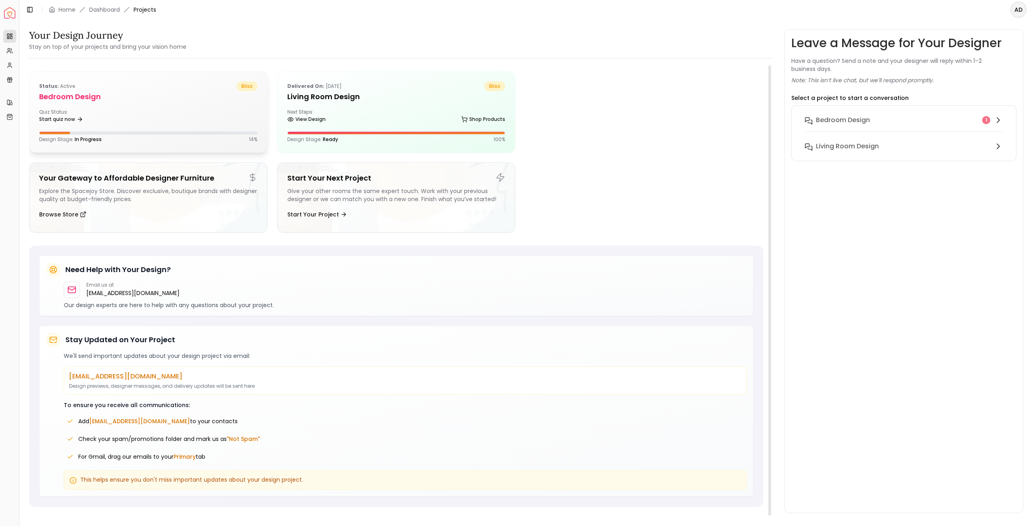
click at [189, 117] on div "Quiz Status: Start quiz now" at bounding box center [148, 117] width 218 height 16
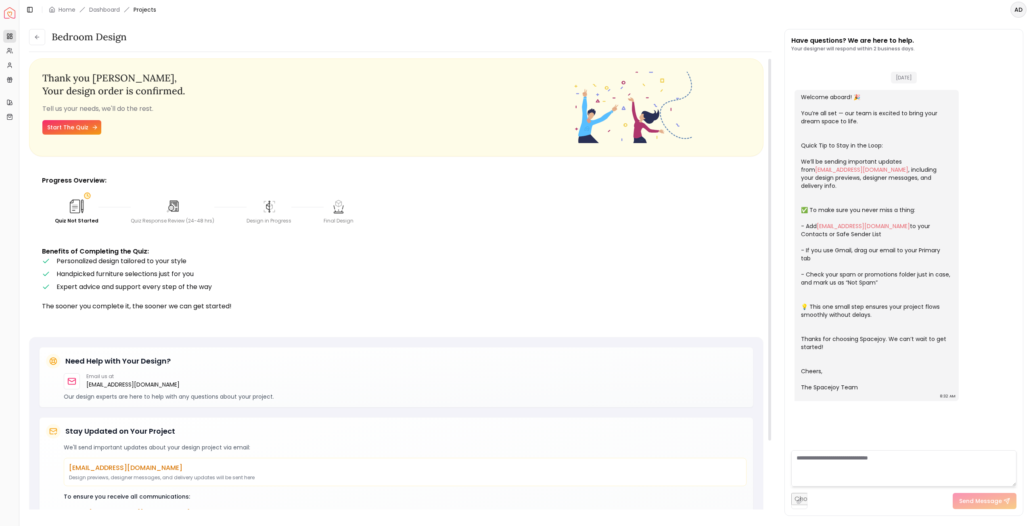
click at [88, 134] on link "Start The Quiz" at bounding box center [71, 127] width 59 height 15
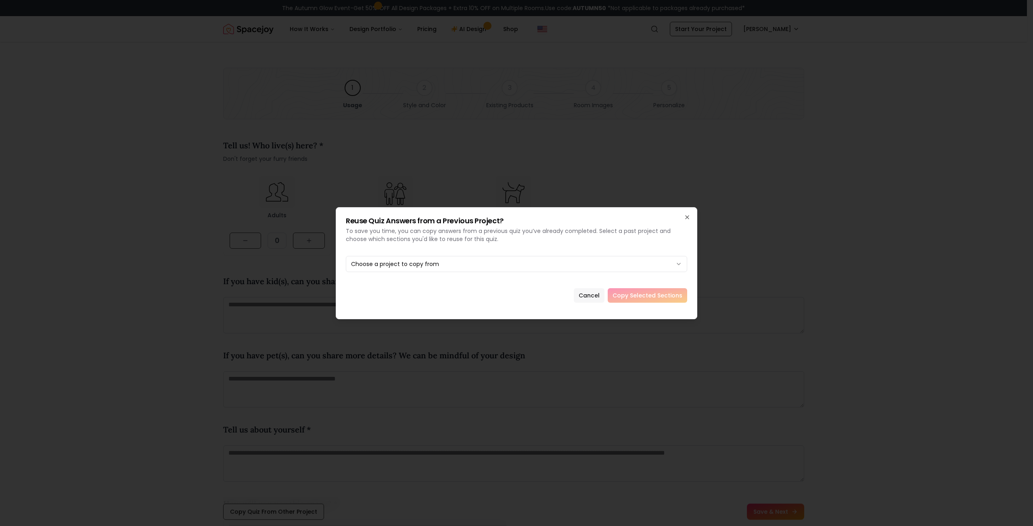
click at [585, 294] on button "Cancel" at bounding box center [589, 295] width 31 height 15
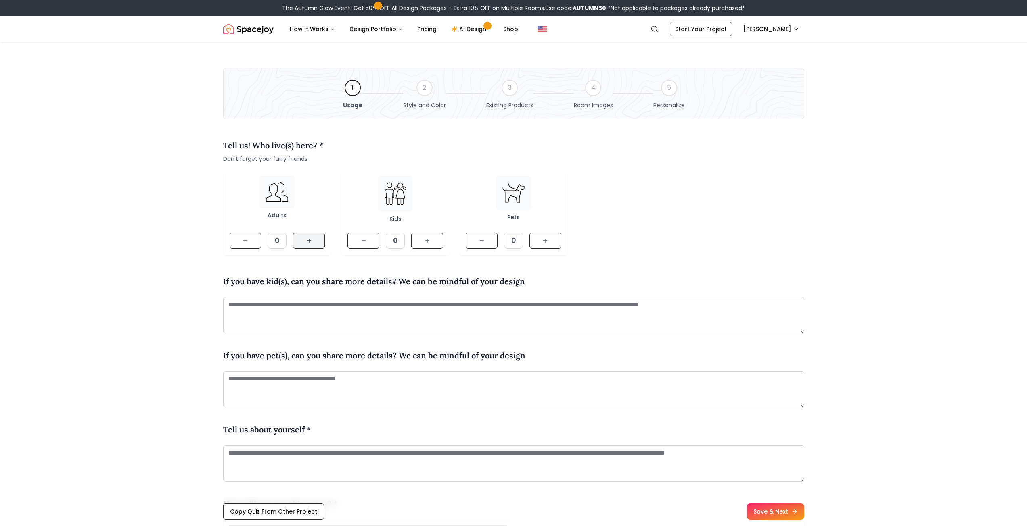
click at [312, 240] on icon at bounding box center [309, 241] width 6 height 6
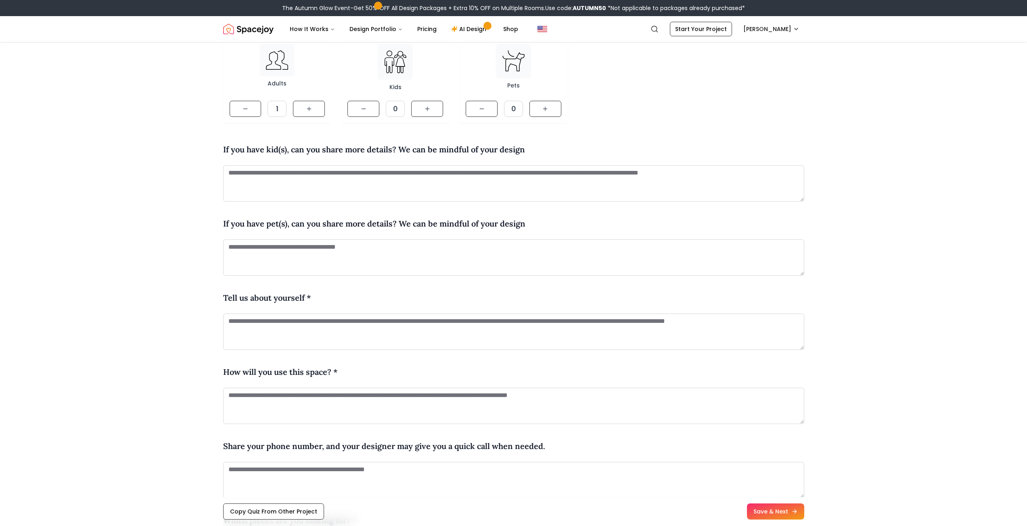
scroll to position [161, 0]
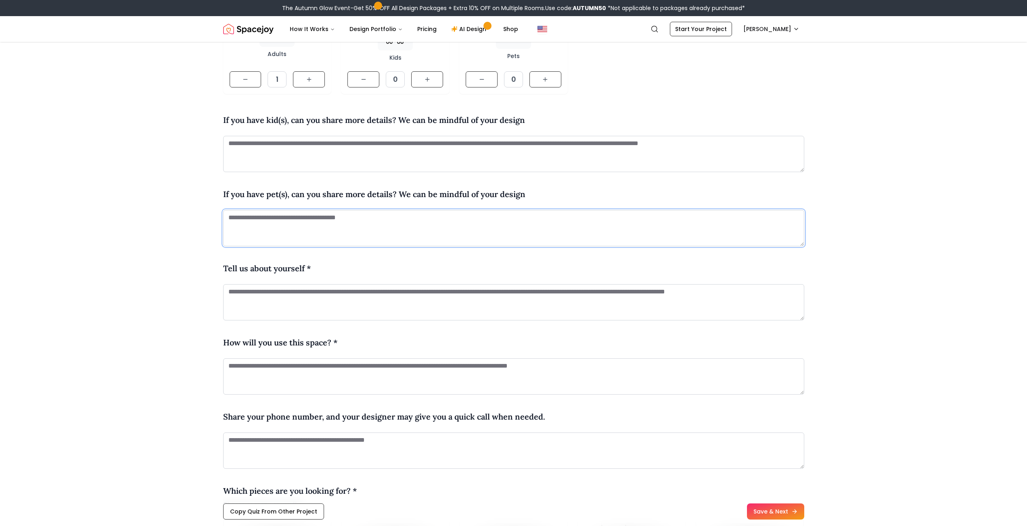
click at [380, 236] on textarea at bounding box center [513, 228] width 581 height 36
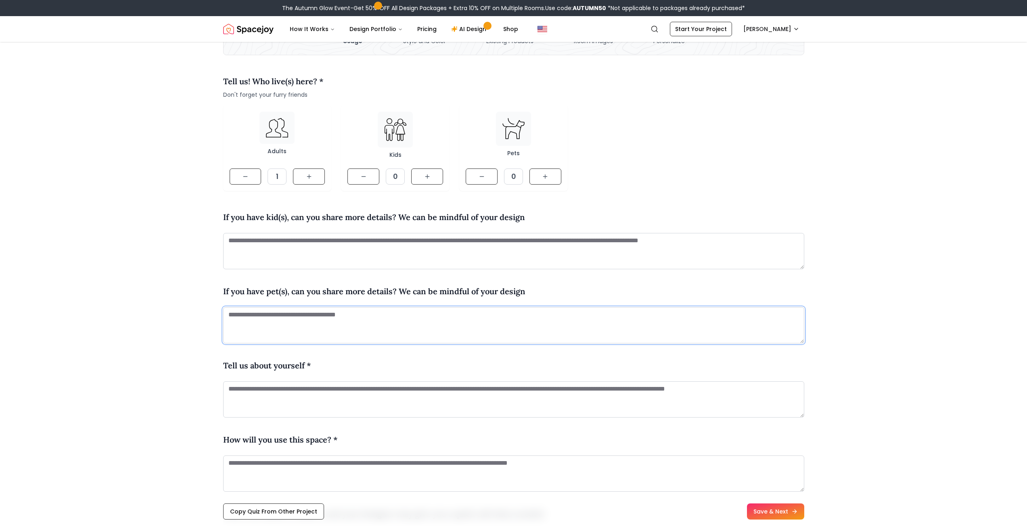
scroll to position [0, 0]
